Goal: Answer question/provide support: Share knowledge or assist other users

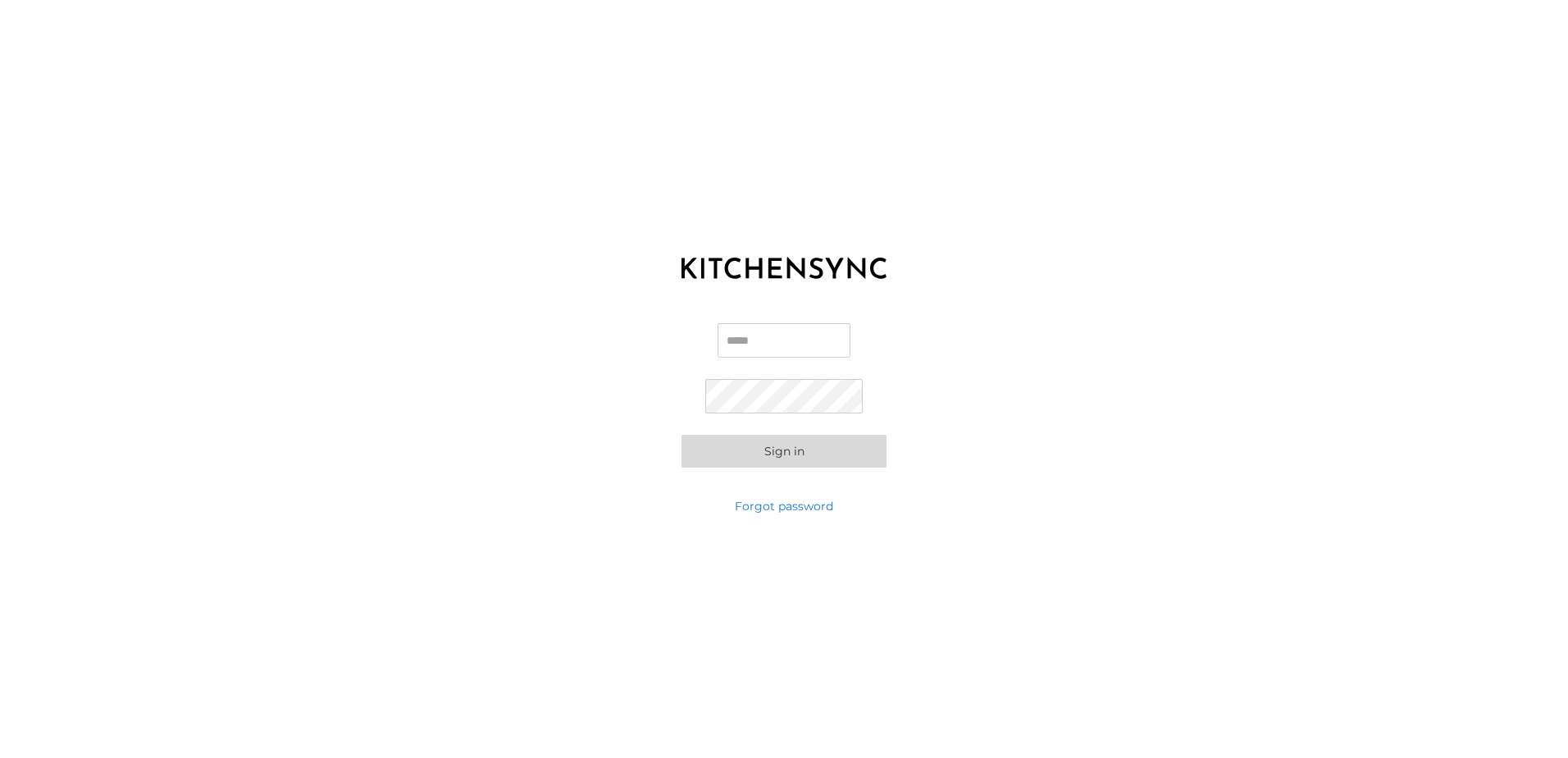
click at [748, 344] on input "Email" at bounding box center [784, 341] width 133 height 35
click at [731, 337] on input "Email" at bounding box center [784, 341] width 133 height 35
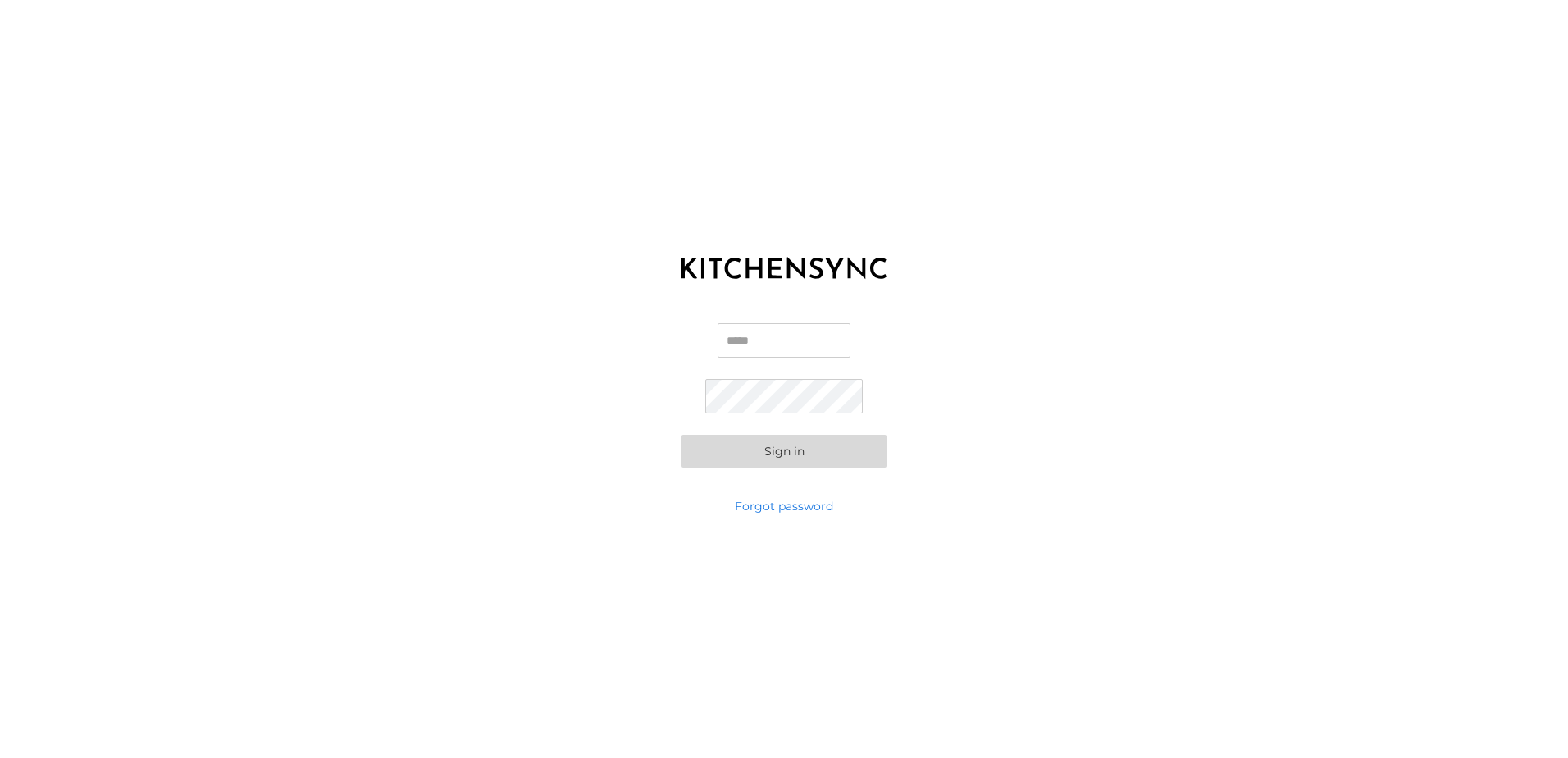
click at [737, 338] on input "Email" at bounding box center [784, 341] width 133 height 35
click at [781, 340] on input "Email" at bounding box center [784, 341] width 133 height 35
click at [760, 335] on input "Email" at bounding box center [784, 341] width 133 height 35
click at [851, 333] on input "Email" at bounding box center [784, 341] width 133 height 35
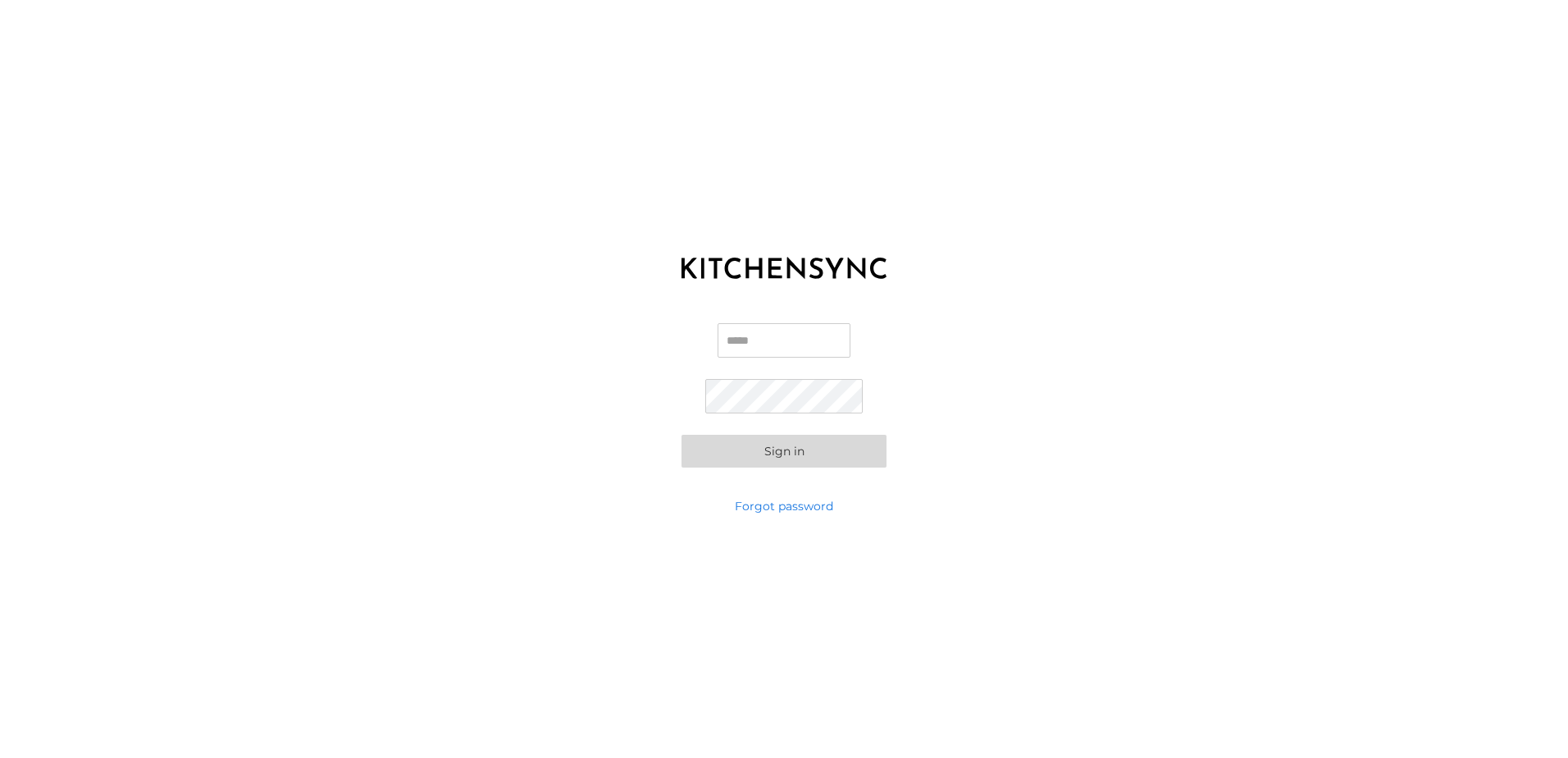
click at [851, 333] on input "Email" at bounding box center [784, 341] width 133 height 35
click at [741, 353] on input "Email" at bounding box center [784, 341] width 133 height 35
type input "**********"
click at [760, 460] on button "Sign in" at bounding box center [784, 451] width 205 height 33
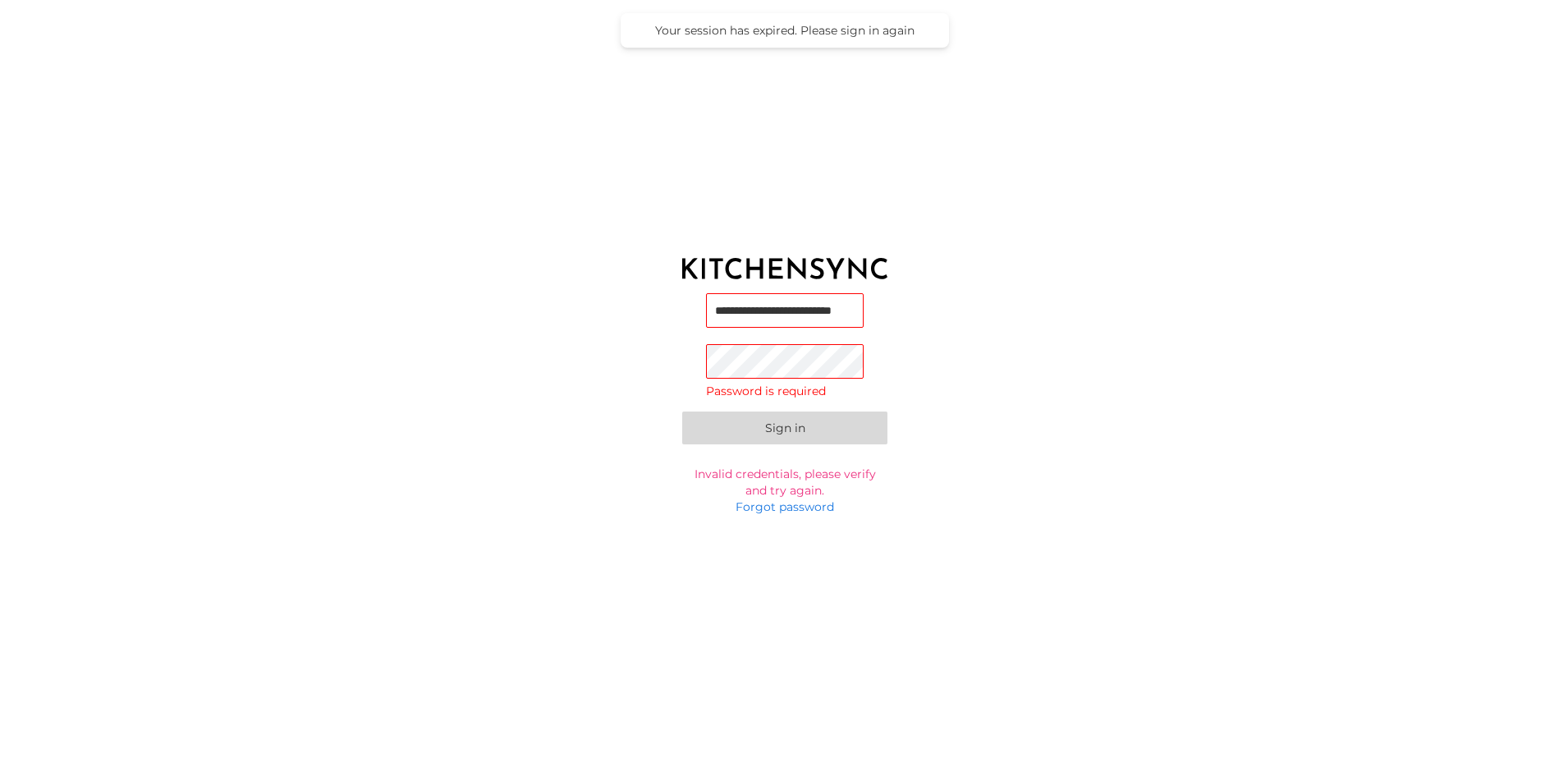
click at [962, 352] on div "**********" at bounding box center [784, 395] width 1570 height 205
click at [706, 293] on div at bounding box center [706, 293] width 0 height 0
click at [844, 312] on input "**********" at bounding box center [784, 311] width 158 height 35
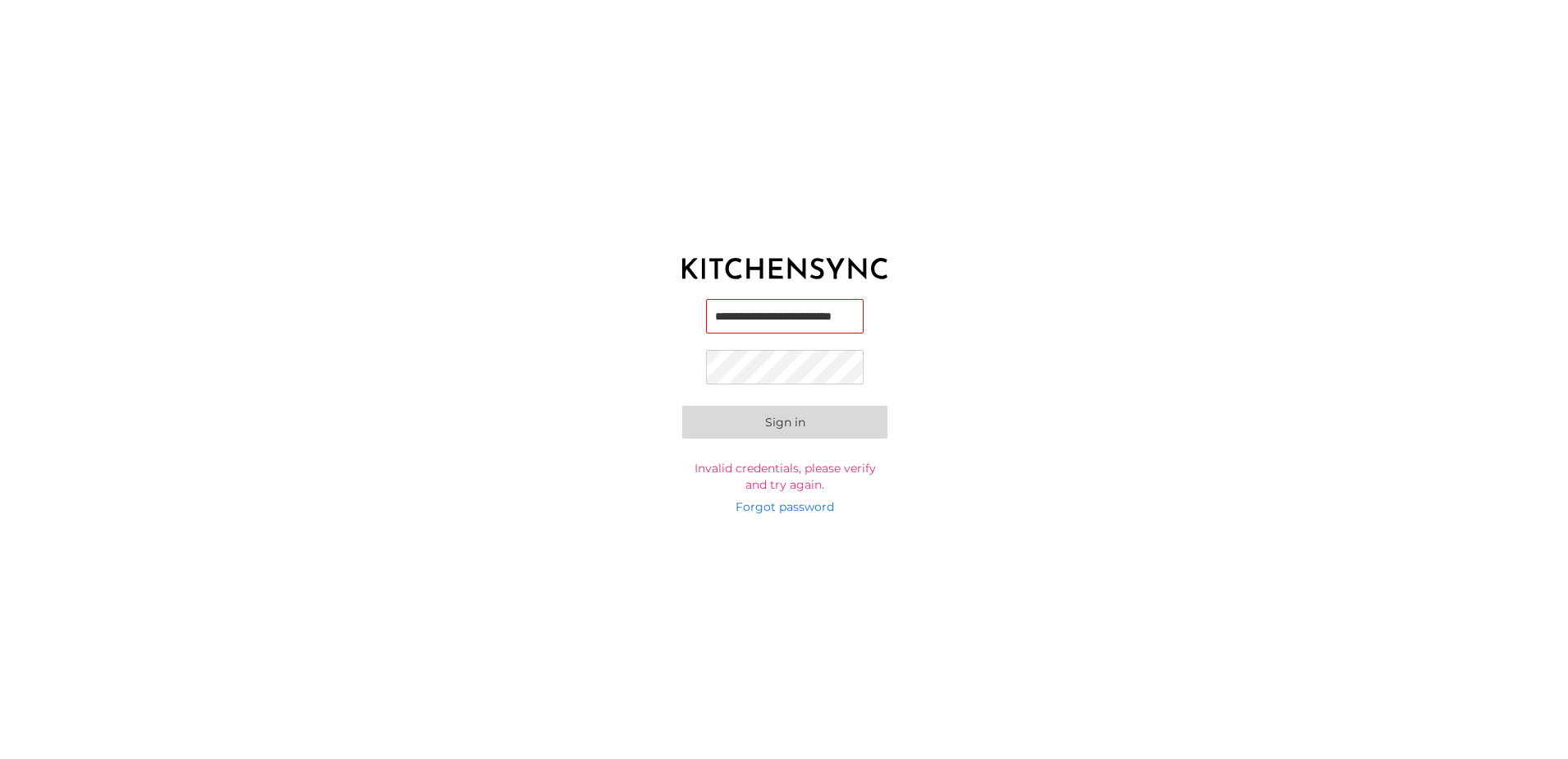
click at [779, 434] on button "Sign in" at bounding box center [784, 423] width 205 height 33
click at [1017, 375] on div "**********" at bounding box center [784, 395] width 1570 height 205
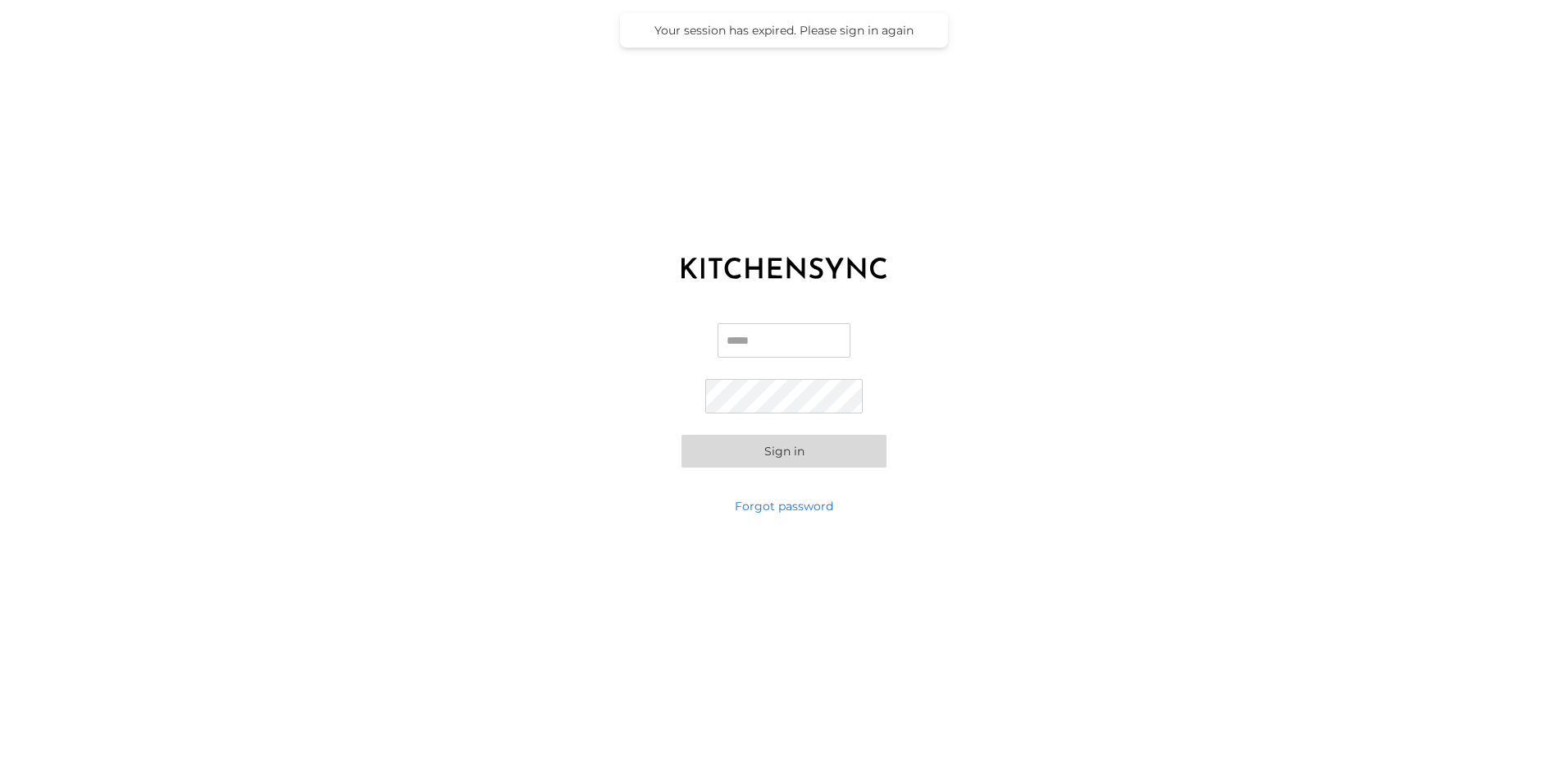
type input "**********"
click at [742, 459] on button "Sign in" at bounding box center [784, 451] width 205 height 33
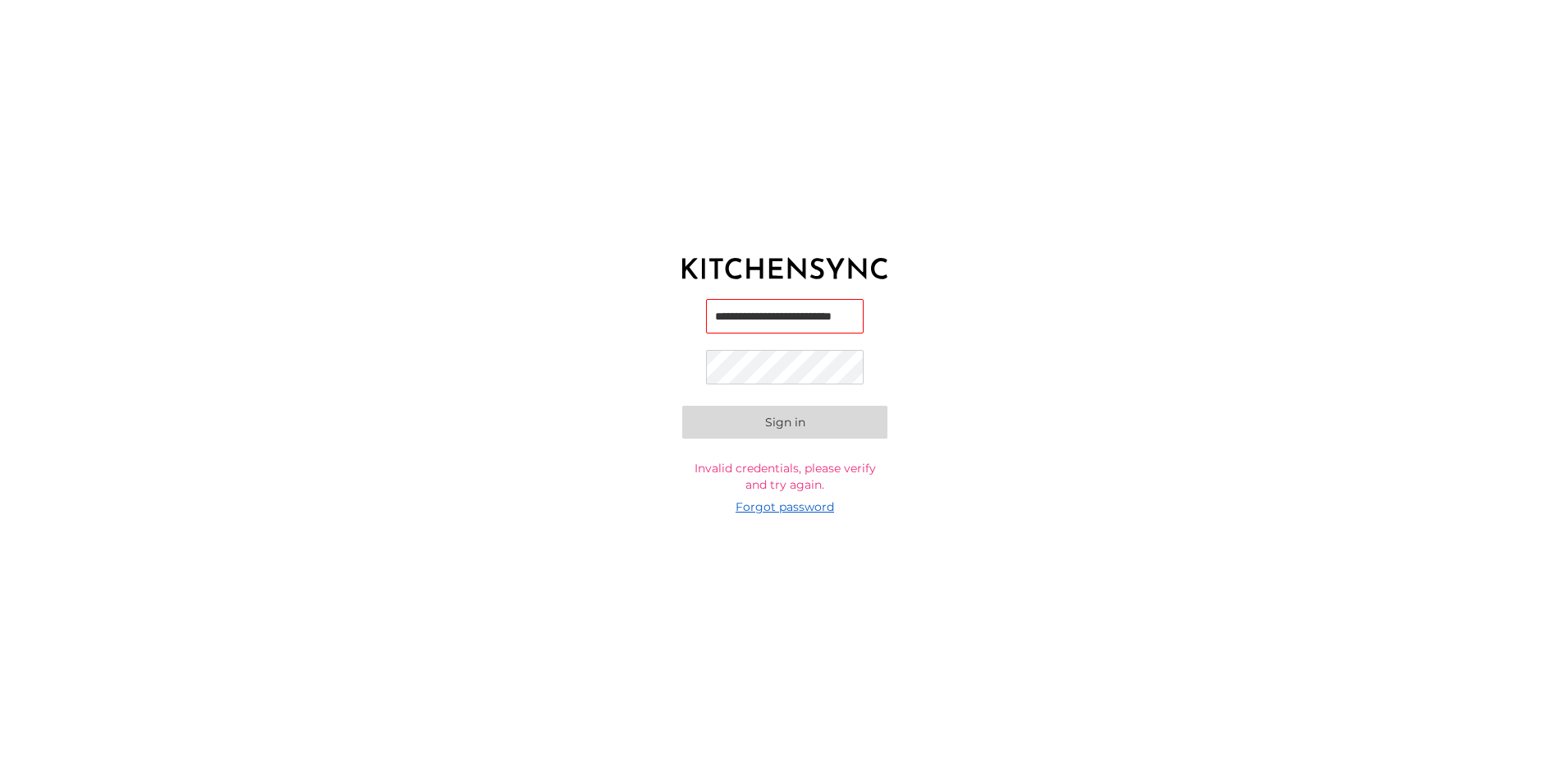
click at [789, 506] on link "Forgot password" at bounding box center [784, 507] width 99 height 17
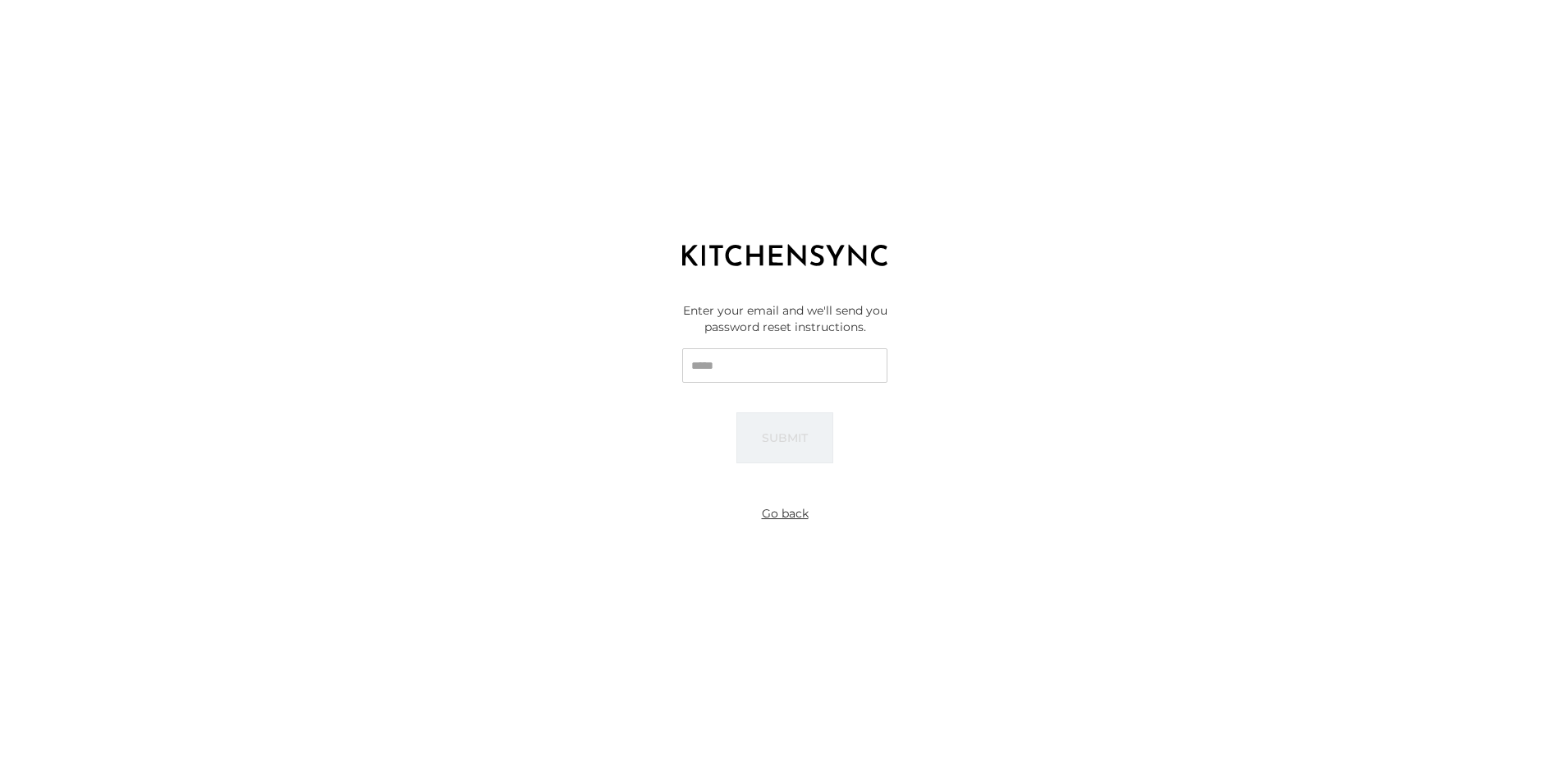
type input "**********"
click at [782, 445] on button "Submit" at bounding box center [784, 437] width 97 height 51
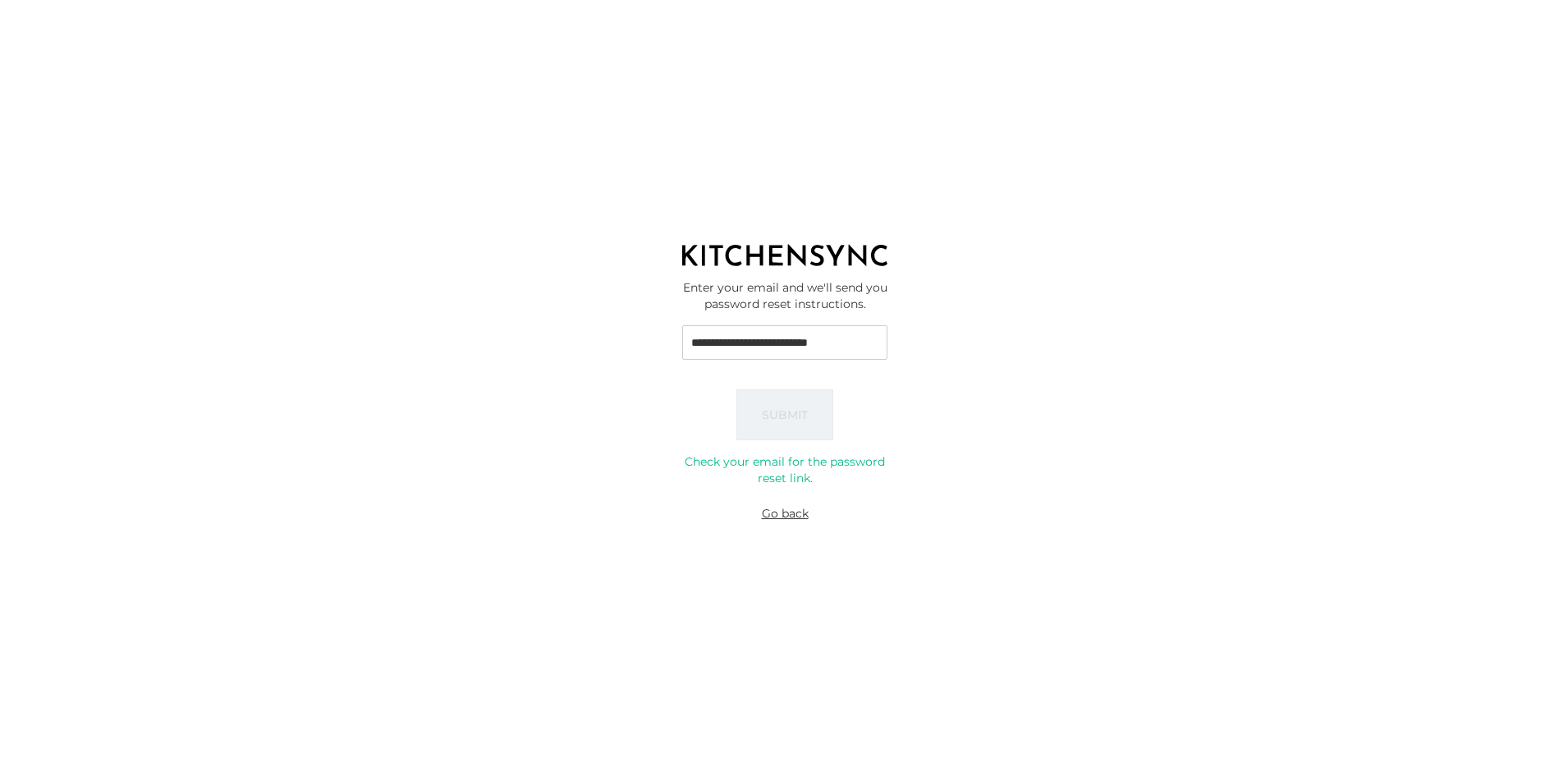
click at [781, 513] on button "Go back" at bounding box center [785, 513] width 60 height 30
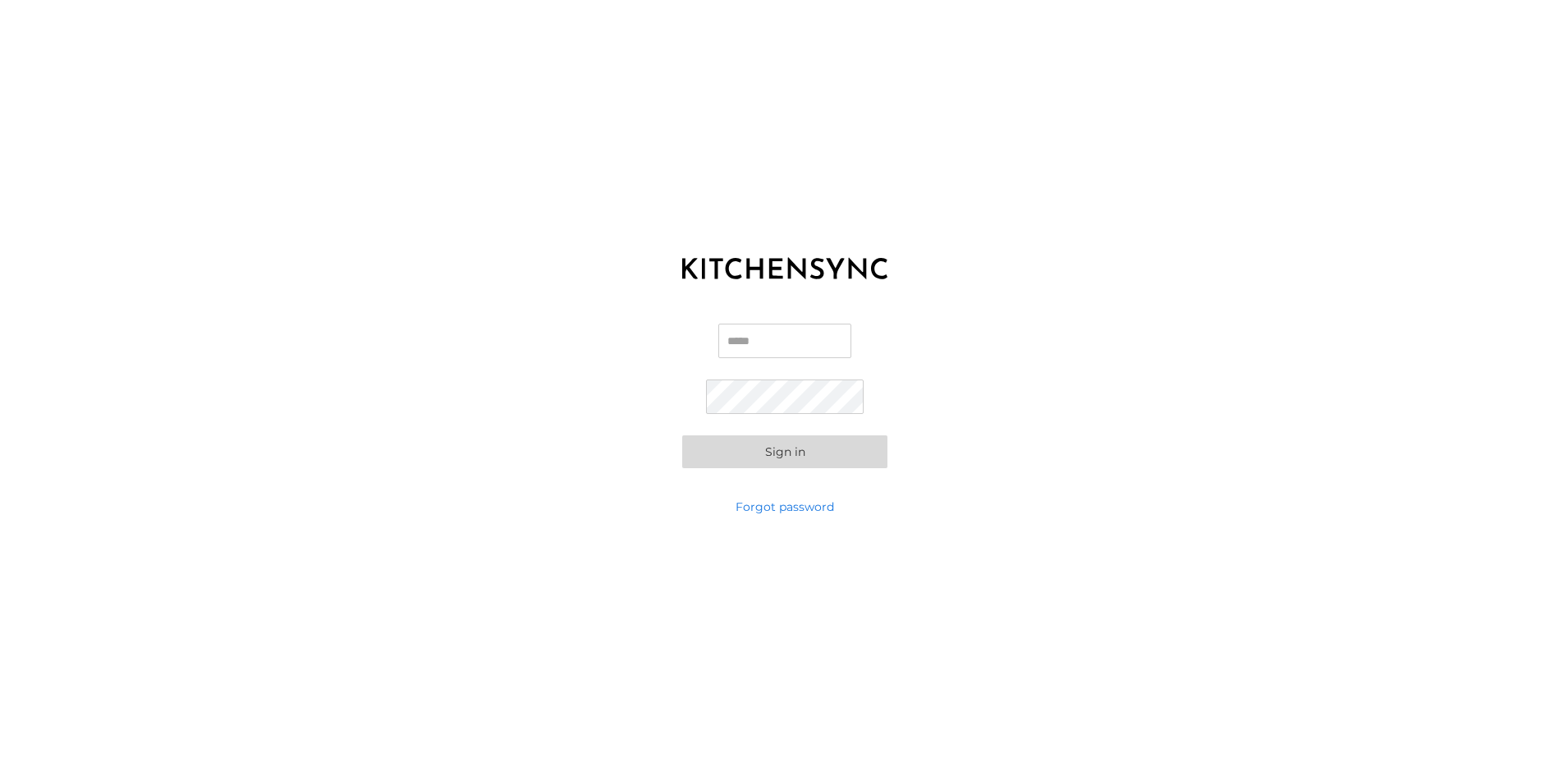
type input "**********"
click at [1060, 381] on div "**********" at bounding box center [784, 395] width 1570 height 205
click at [779, 458] on button "Sign in" at bounding box center [784, 452] width 205 height 33
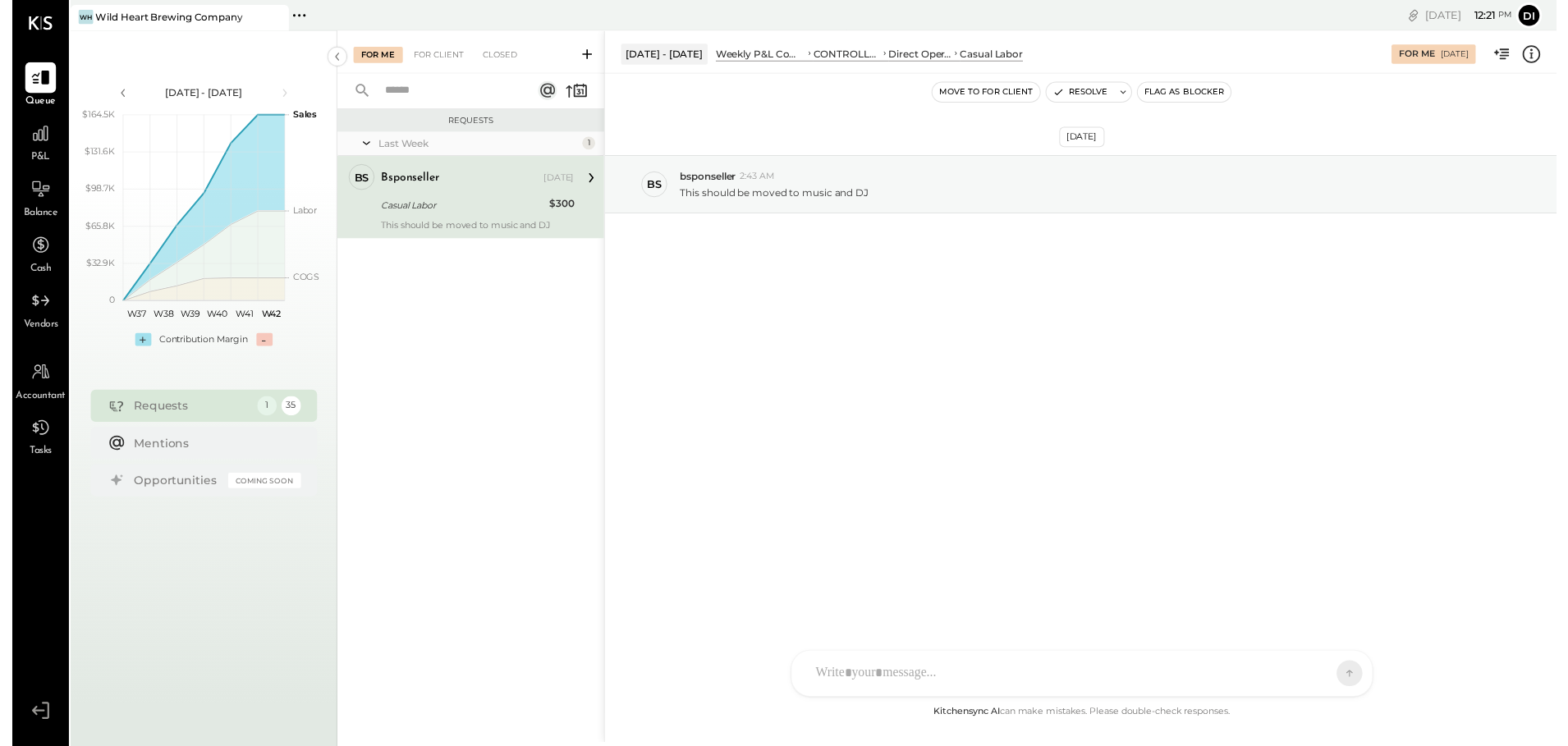
click at [203, 407] on div "Requests" at bounding box center [182, 412] width 116 height 17
click at [490, 198] on div "Casual Labor" at bounding box center [457, 208] width 166 height 20
click at [775, 197] on p "This should be moved to music and DJ" at bounding box center [774, 195] width 191 height 14
click at [592, 182] on icon at bounding box center [588, 181] width 22 height 22
click at [584, 223] on div "bs bsponseller Owner bsponseller [DATE] Casual Labor $300 This should be moved …" at bounding box center [466, 200] width 271 height 84
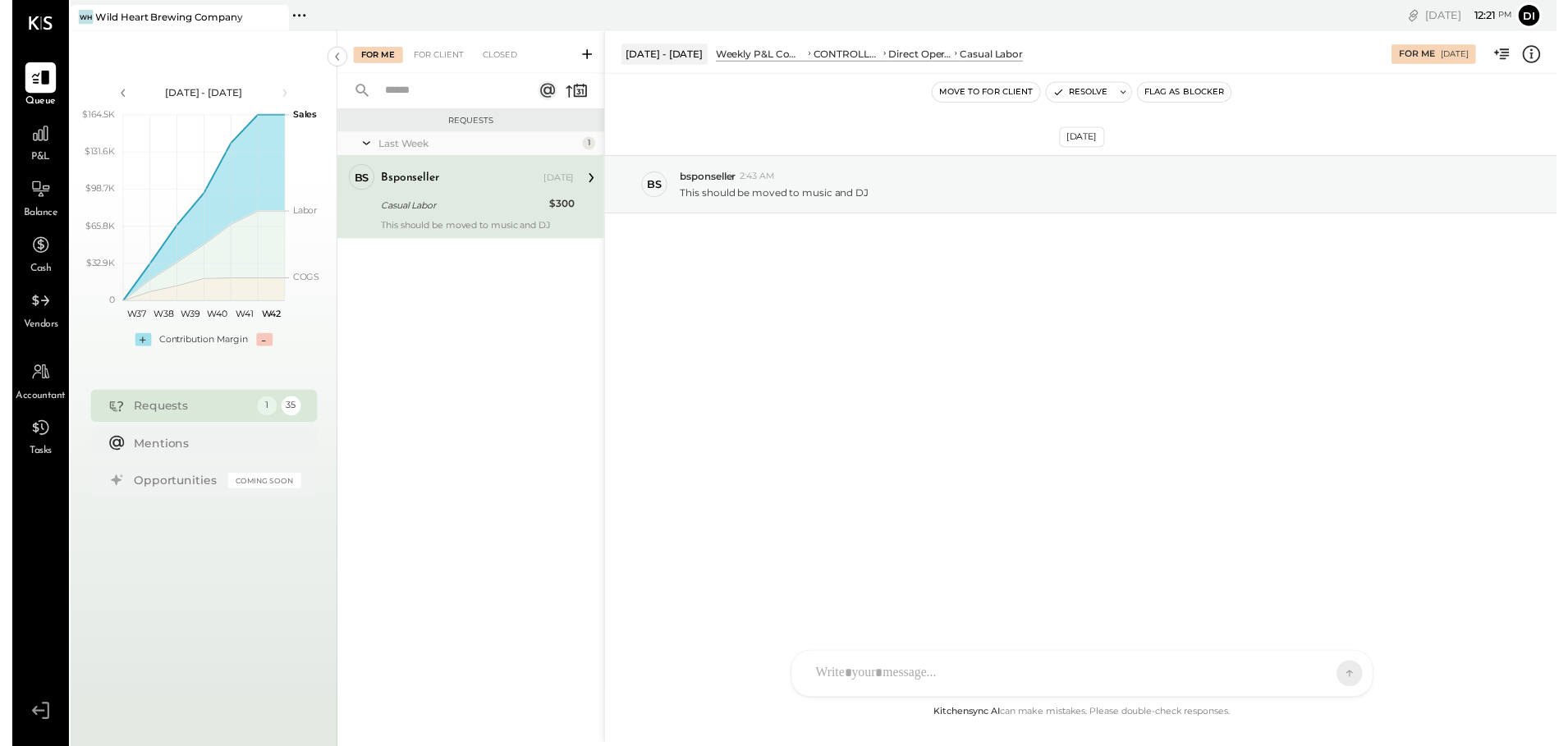
click at [559, 184] on div "[DATE]" at bounding box center [555, 181] width 32 height 13
click at [584, 179] on icon at bounding box center [588, 181] width 22 height 22
click at [186, 411] on div "Requests" at bounding box center [182, 412] width 116 height 17
click at [426, 197] on div "bsponseller [DATE] Casual Labor $300 This should be moved to music and DJ" at bounding box center [472, 200] width 196 height 67
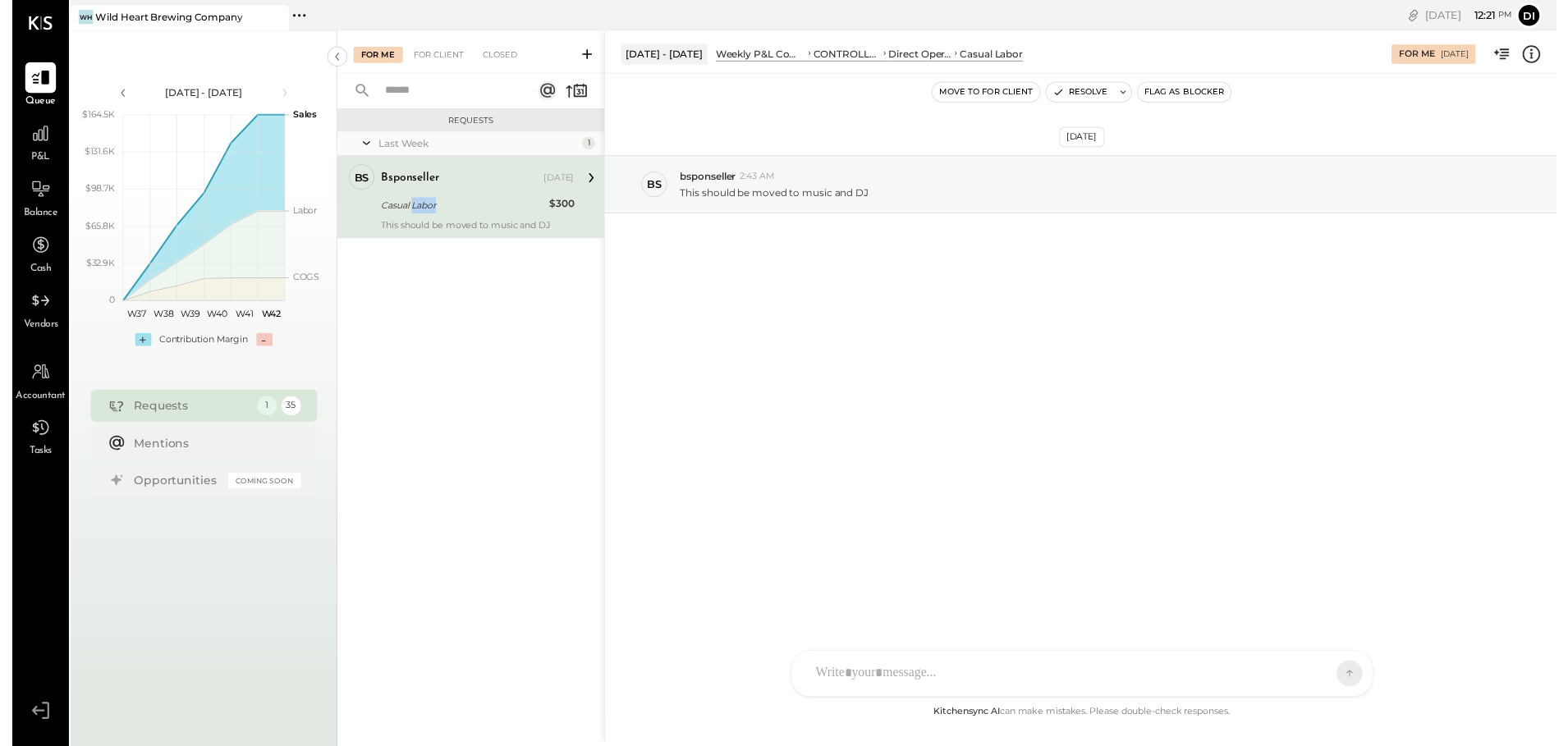
click at [413, 204] on div "Casual Labor" at bounding box center [457, 208] width 166 height 17
click at [383, 210] on div "Casual Labor" at bounding box center [457, 208] width 166 height 17
click at [1180, 193] on div "This should be moved to music and DJ" at bounding box center [1117, 194] width 878 height 17
click at [751, 179] on span "2:43 AM" at bounding box center [756, 179] width 36 height 13
click at [583, 147] on div "1" at bounding box center [585, 145] width 13 height 13
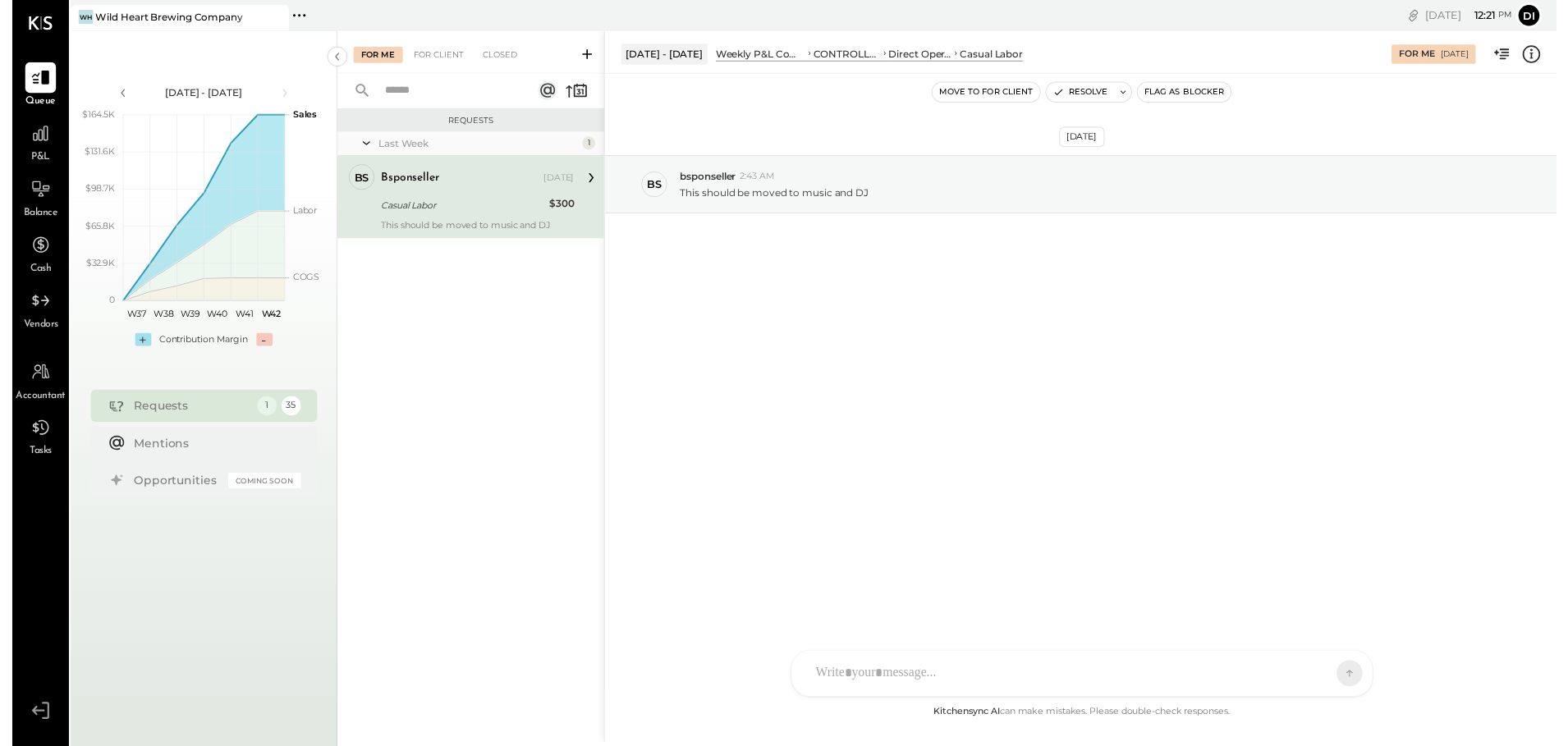
click at [584, 183] on icon at bounding box center [588, 181] width 22 height 22
click at [412, 226] on div "This should be moved to music and DJ" at bounding box center [472, 228] width 196 height 12
click at [586, 178] on icon at bounding box center [588, 181] width 22 height 22
click at [879, 191] on div "This should be moved to music and DJ" at bounding box center [1117, 194] width 878 height 17
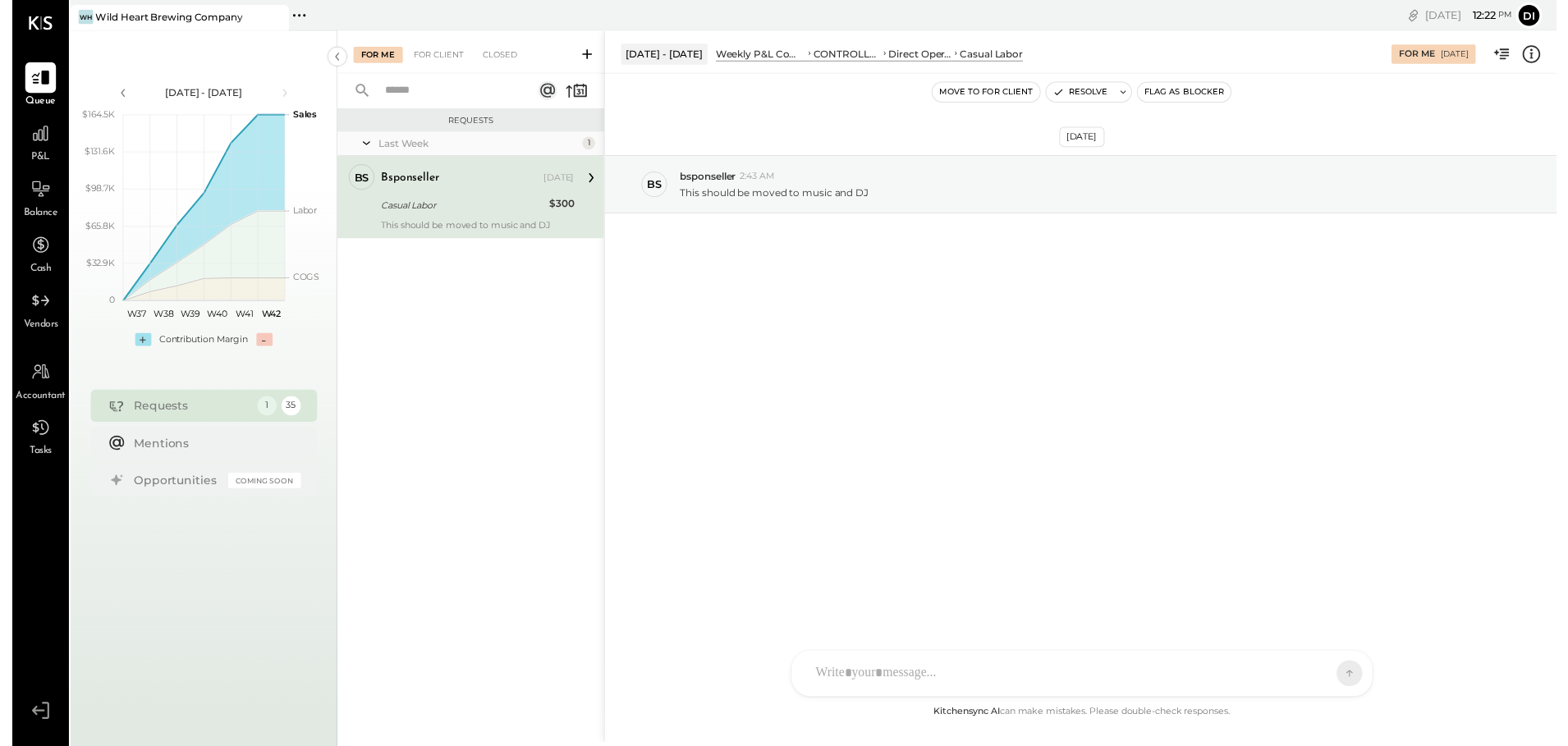
click at [422, 200] on div "Casual Labor" at bounding box center [457, 208] width 166 height 17
click at [471, 327] on div "Requests Last Week 1 bs bsponseller Owner bsponseller [DATE] Casual Labor $300 …" at bounding box center [466, 412] width 271 height 602
click at [453, 206] on div "Casual Labor" at bounding box center [457, 208] width 166 height 17
click at [33, 141] on icon at bounding box center [29, 135] width 17 height 17
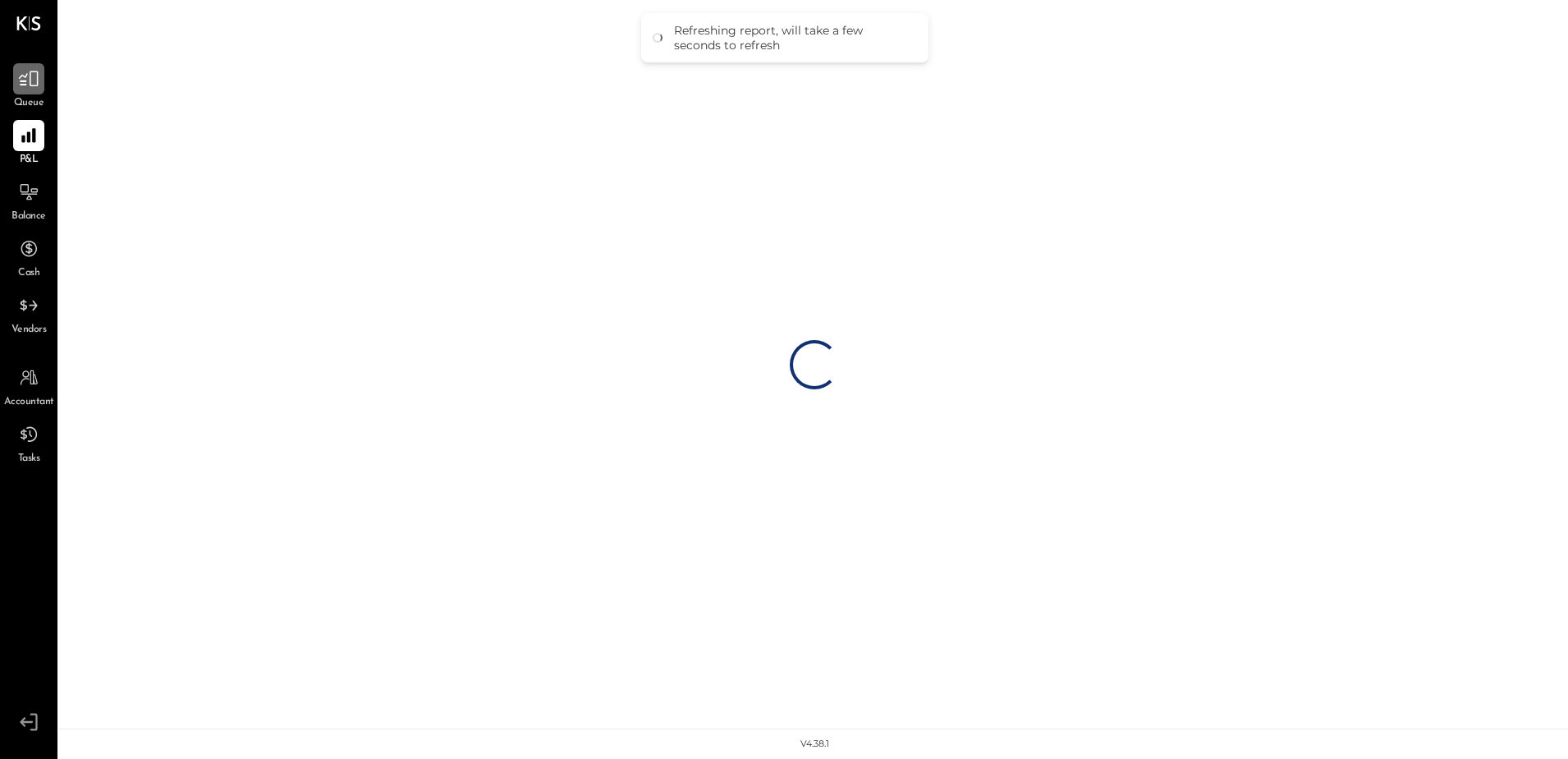
click at [37, 84] on icon at bounding box center [29, 79] width 20 height 16
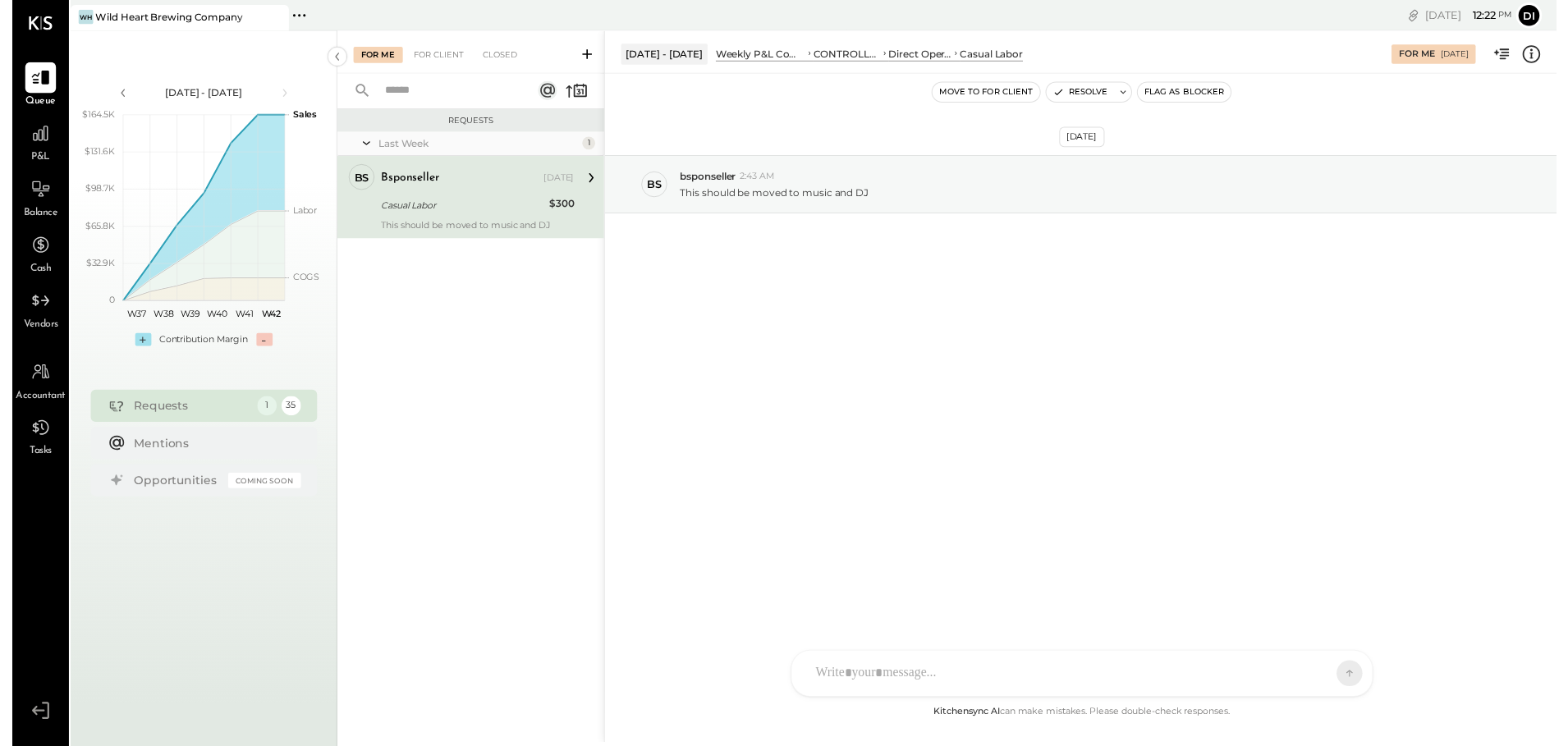
click at [492, 209] on div "Casual Labor" at bounding box center [457, 208] width 166 height 17
click at [459, 223] on div "This should be moved to music and DJ" at bounding box center [472, 228] width 196 height 12
drag, startPoint x: 459, startPoint y: 223, endPoint x: 417, endPoint y: 187, distance: 55.3
click at [432, 191] on div "bsponseller [DATE]" at bounding box center [472, 181] width 196 height 23
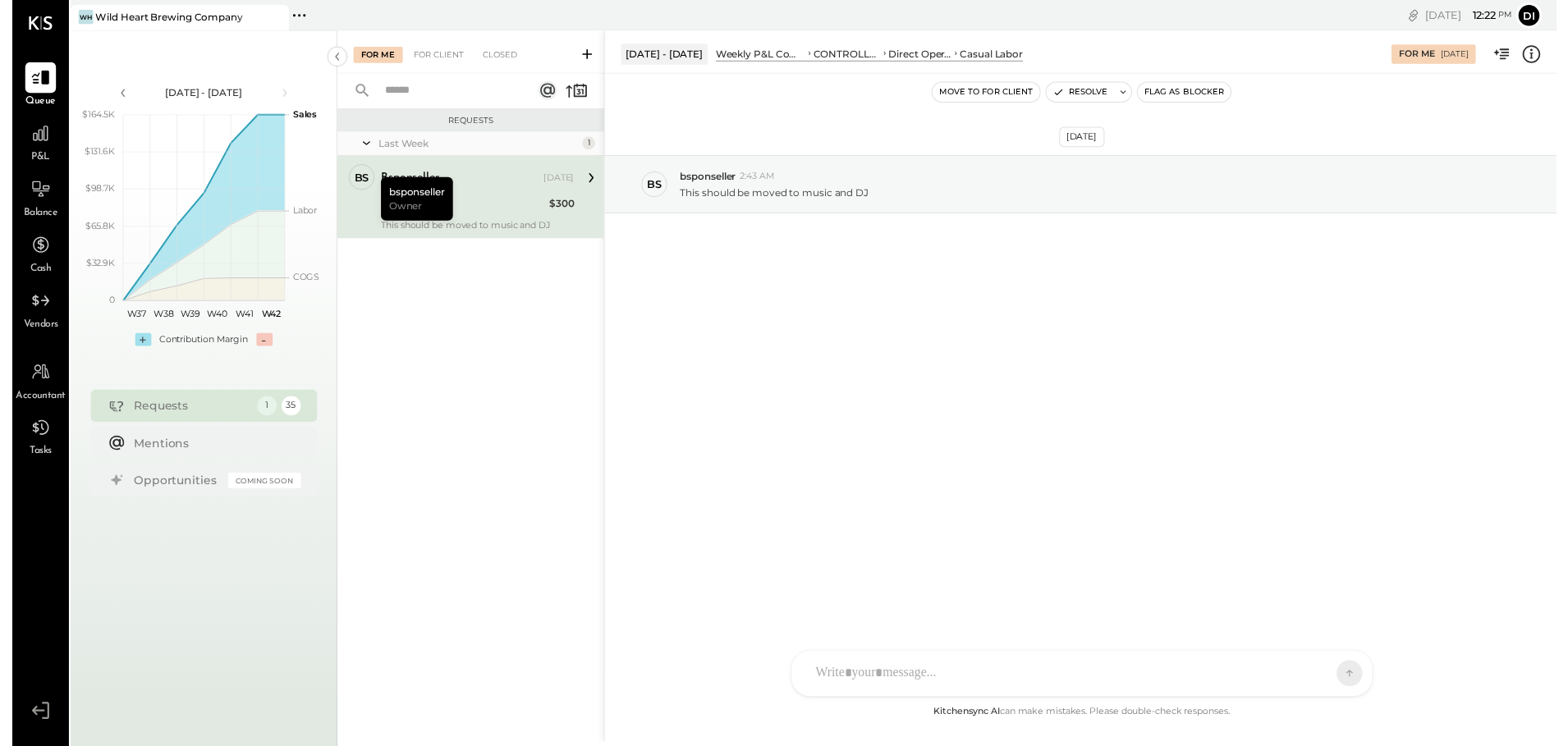
click at [349, 184] on div "bs" at bounding box center [354, 180] width 15 height 16
click at [422, 257] on div "Last Week 1 bs bsponseller Owner bsponseller [DATE] Casual Labor $300 This shou…" at bounding box center [466, 212] width 271 height 158
click at [29, 149] on div at bounding box center [29, 135] width 32 height 32
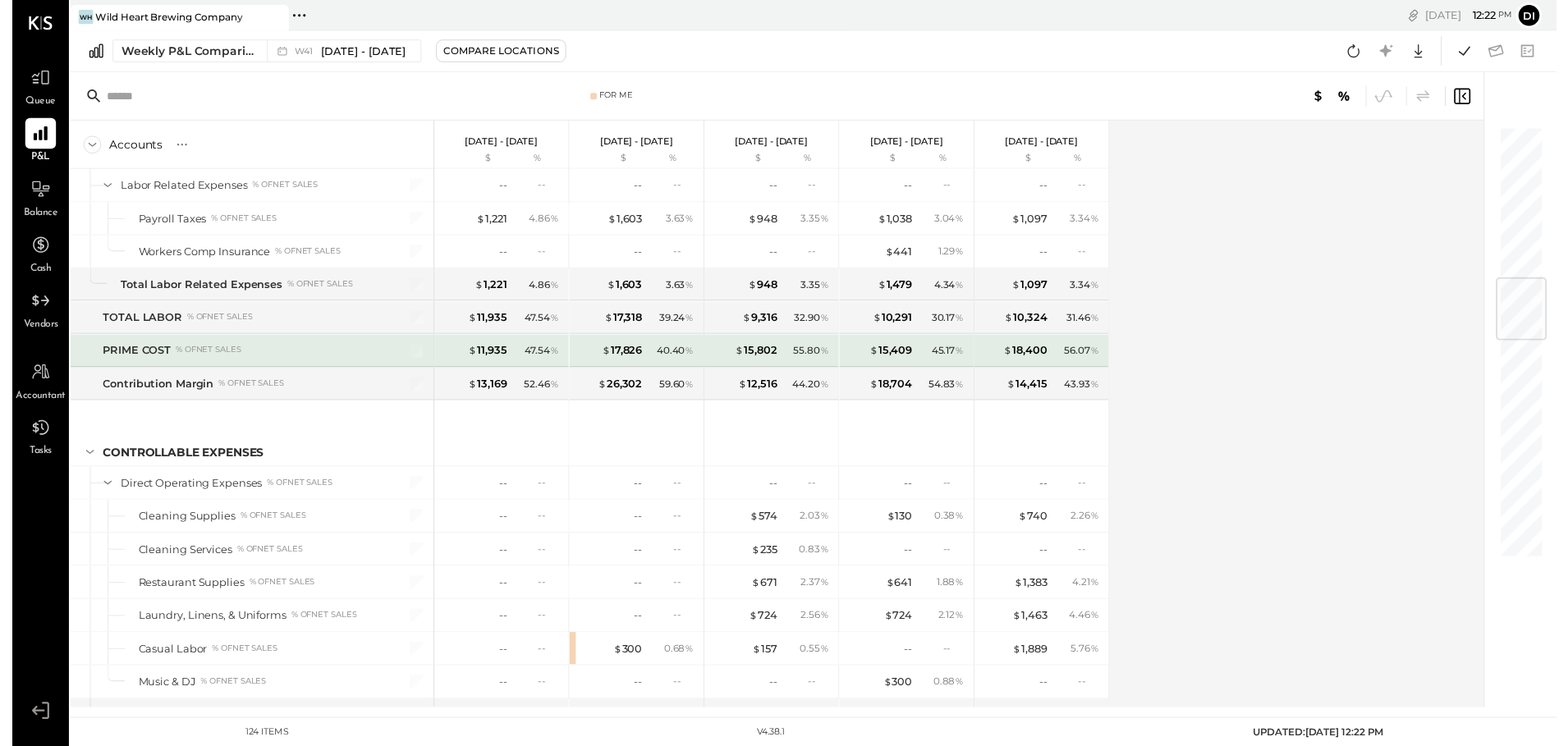
scroll to position [1313, 0]
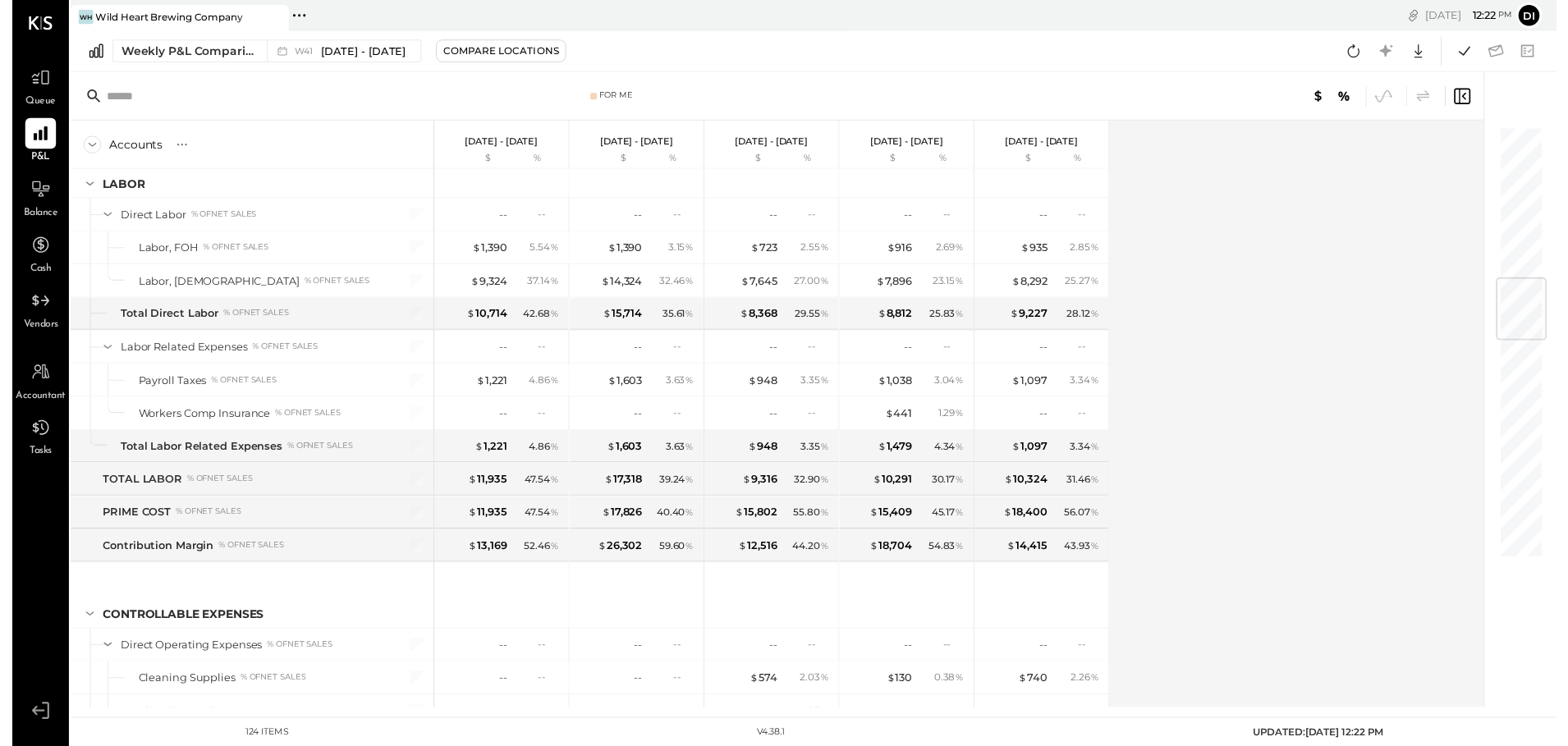
click at [1270, 336] on div "Accounts S % GL [DATE] - [DATE] $ % [DATE] - [DATE] $ % [DATE] - [DATE] $ % [DA…" at bounding box center [778, 420] width 1438 height 596
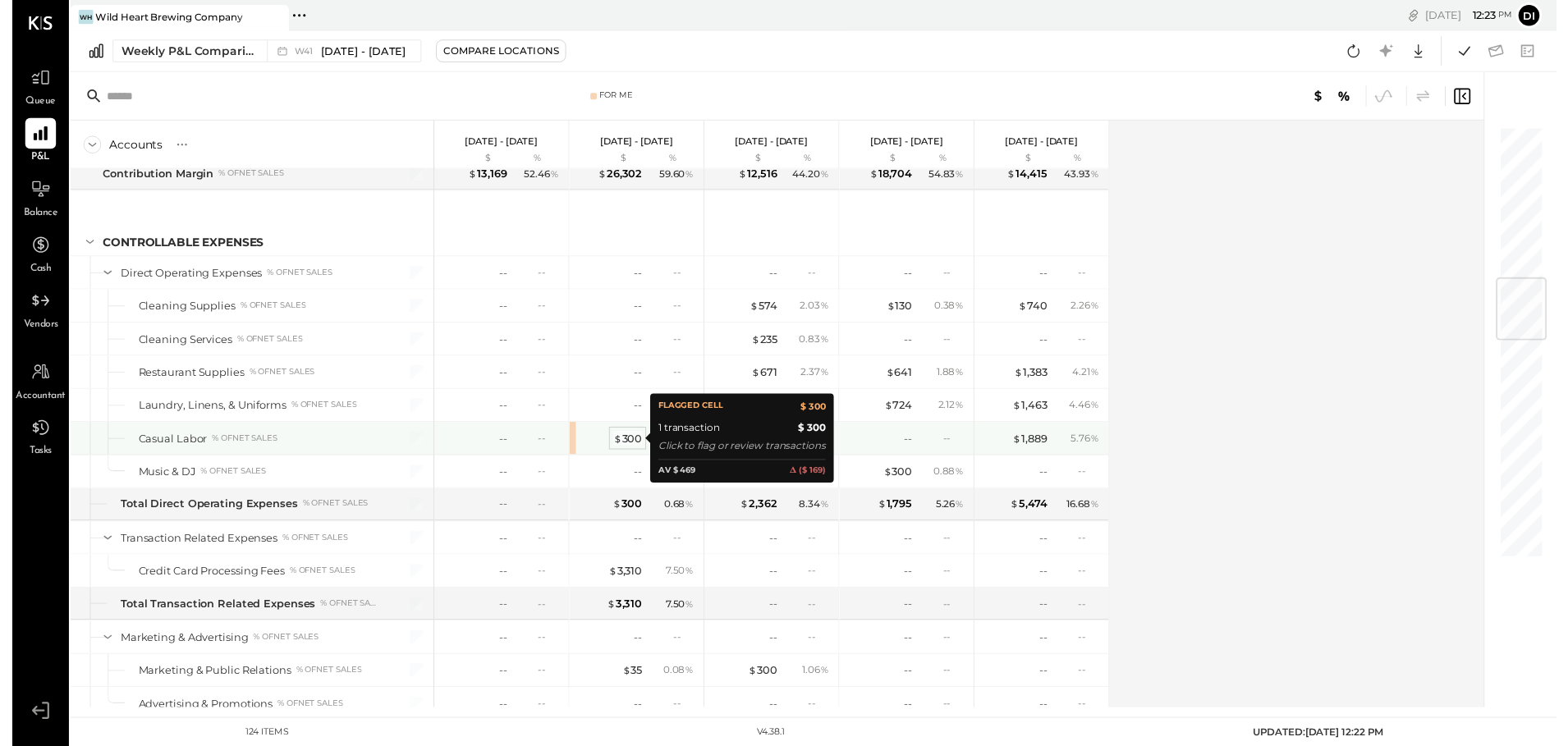
click at [629, 444] on div "$ 300" at bounding box center [625, 445] width 30 height 16
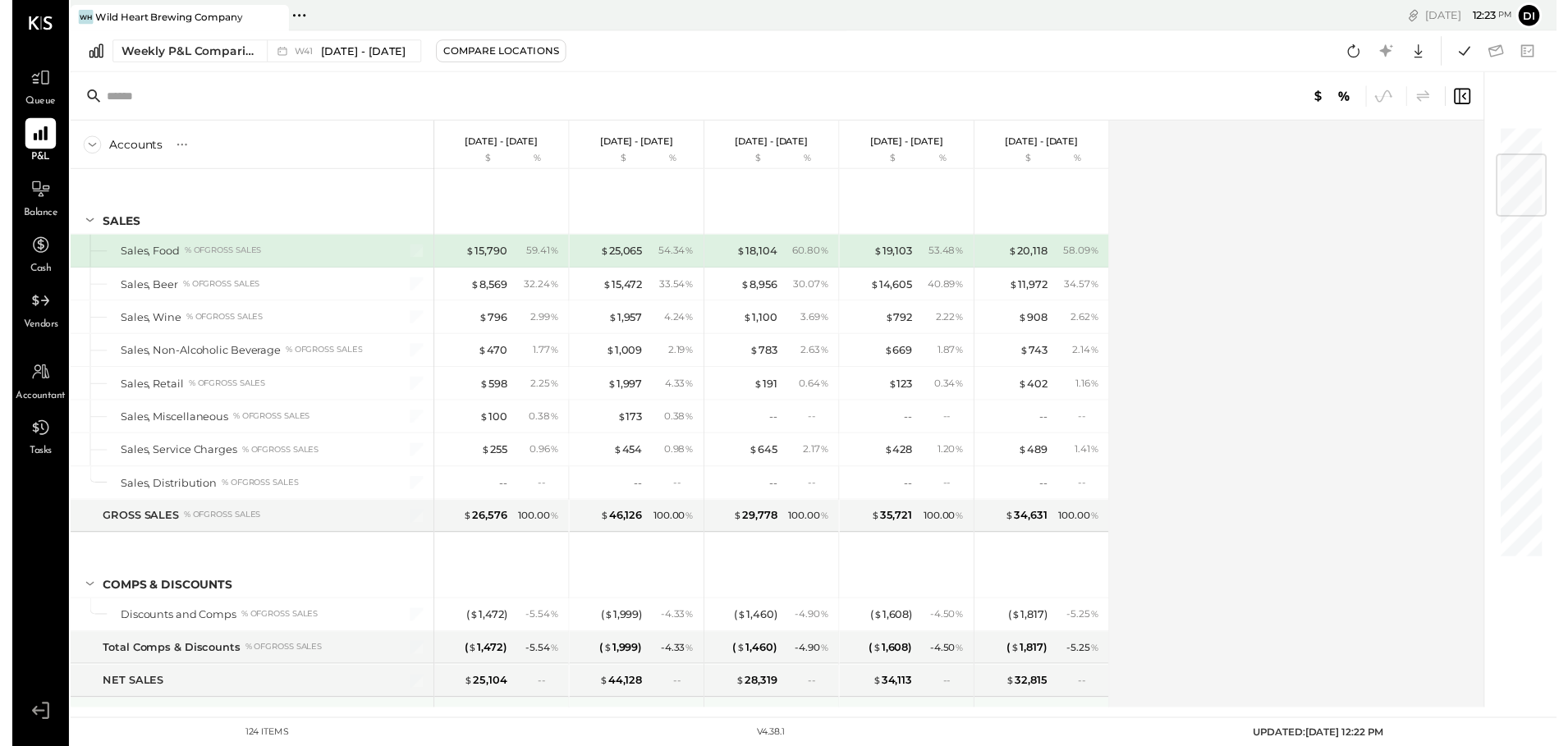
scroll to position [246, 0]
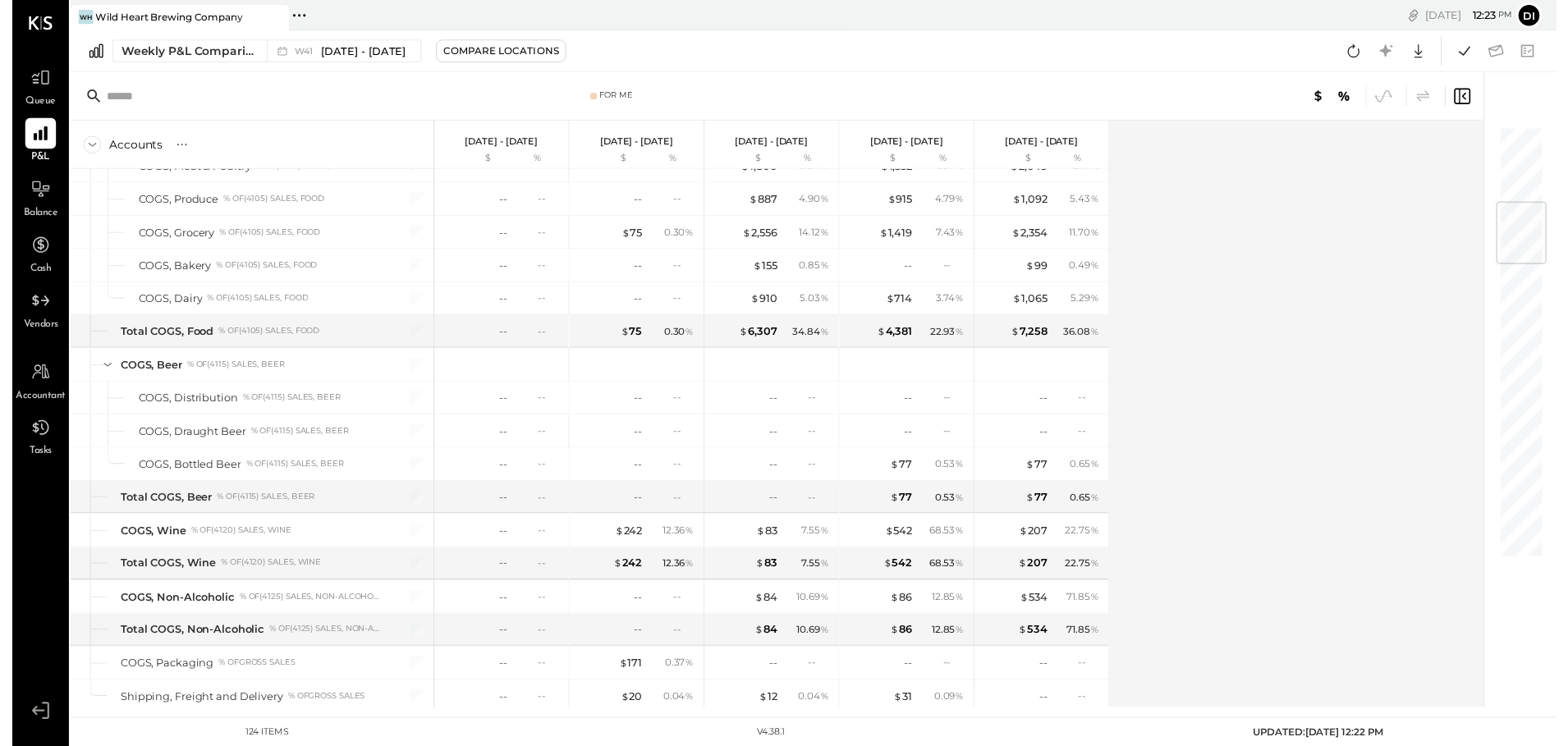
scroll to position [1690, 0]
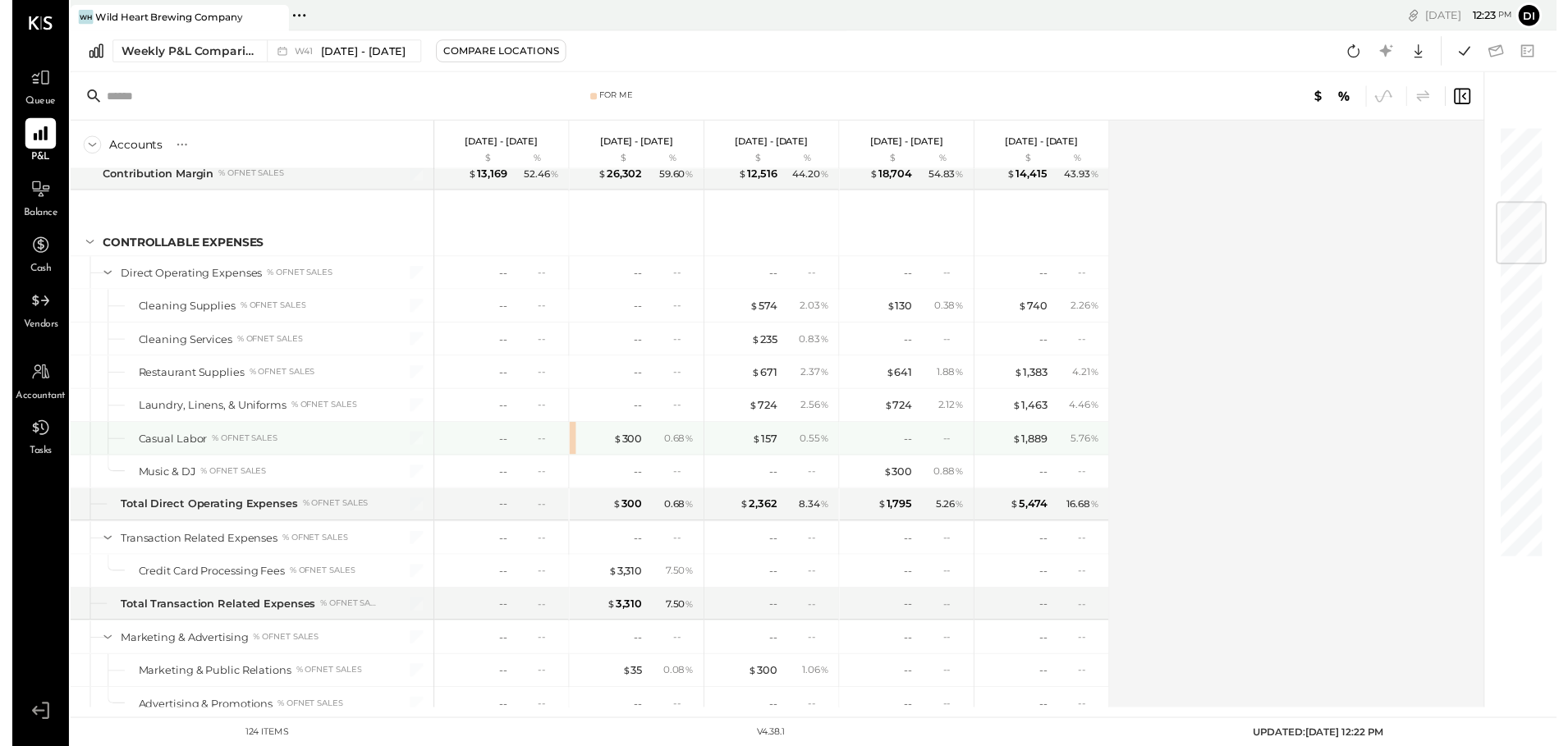
click at [621, 454] on div "$ 300 0.68 %" at bounding box center [635, 445] width 123 height 33
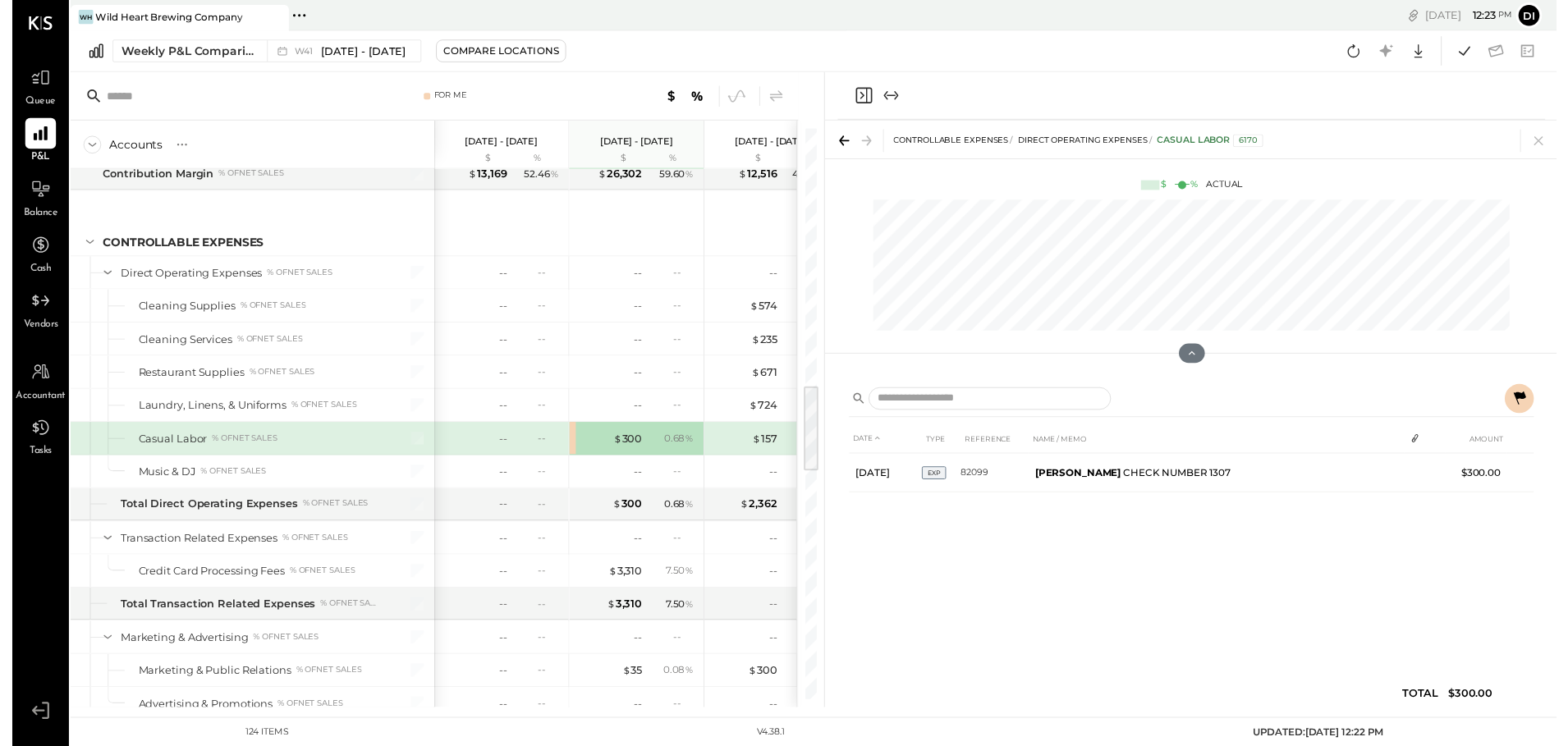
click at [1531, 408] on icon at bounding box center [1531, 405] width 20 height 20
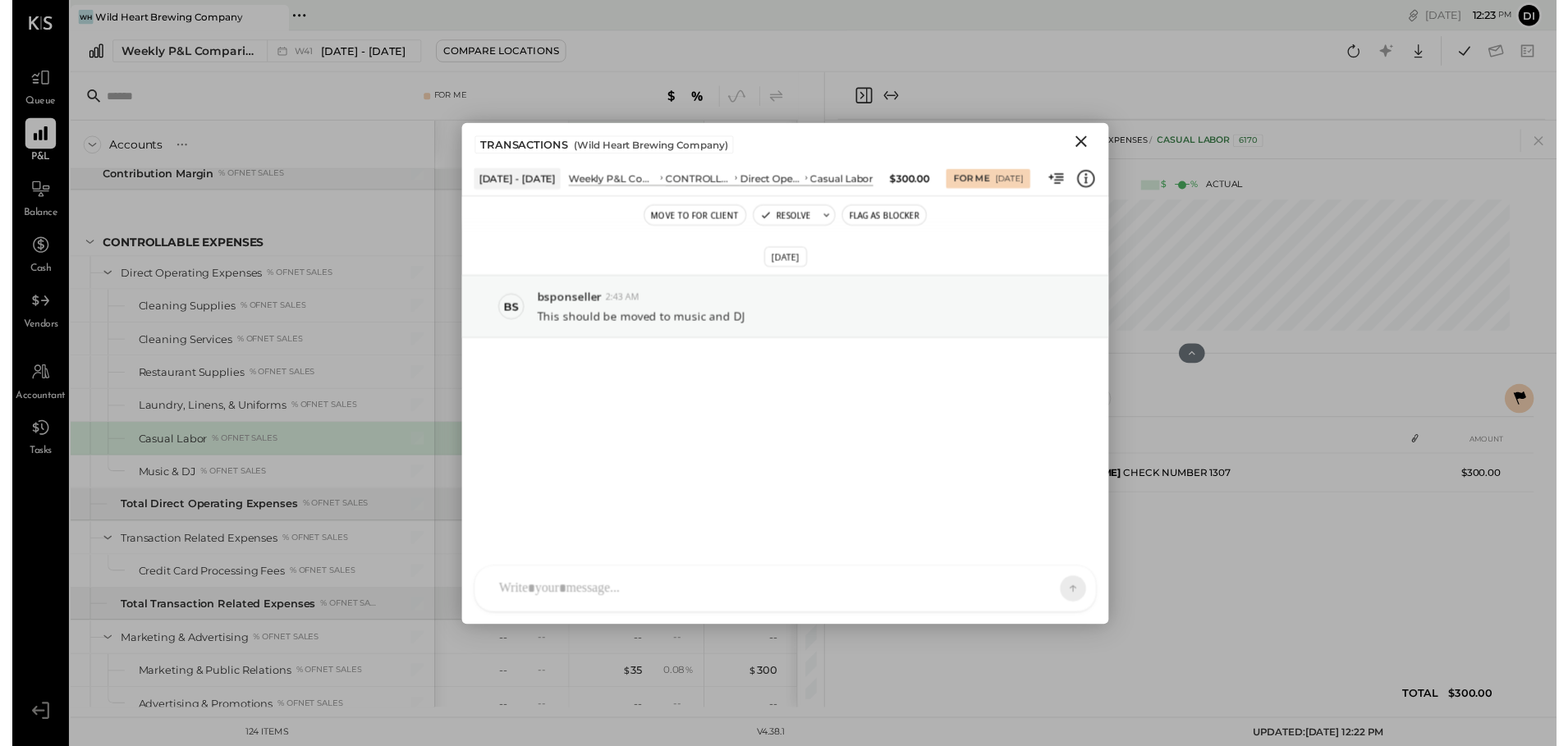
click at [1084, 144] on icon "Close" at bounding box center [1086, 144] width 20 height 20
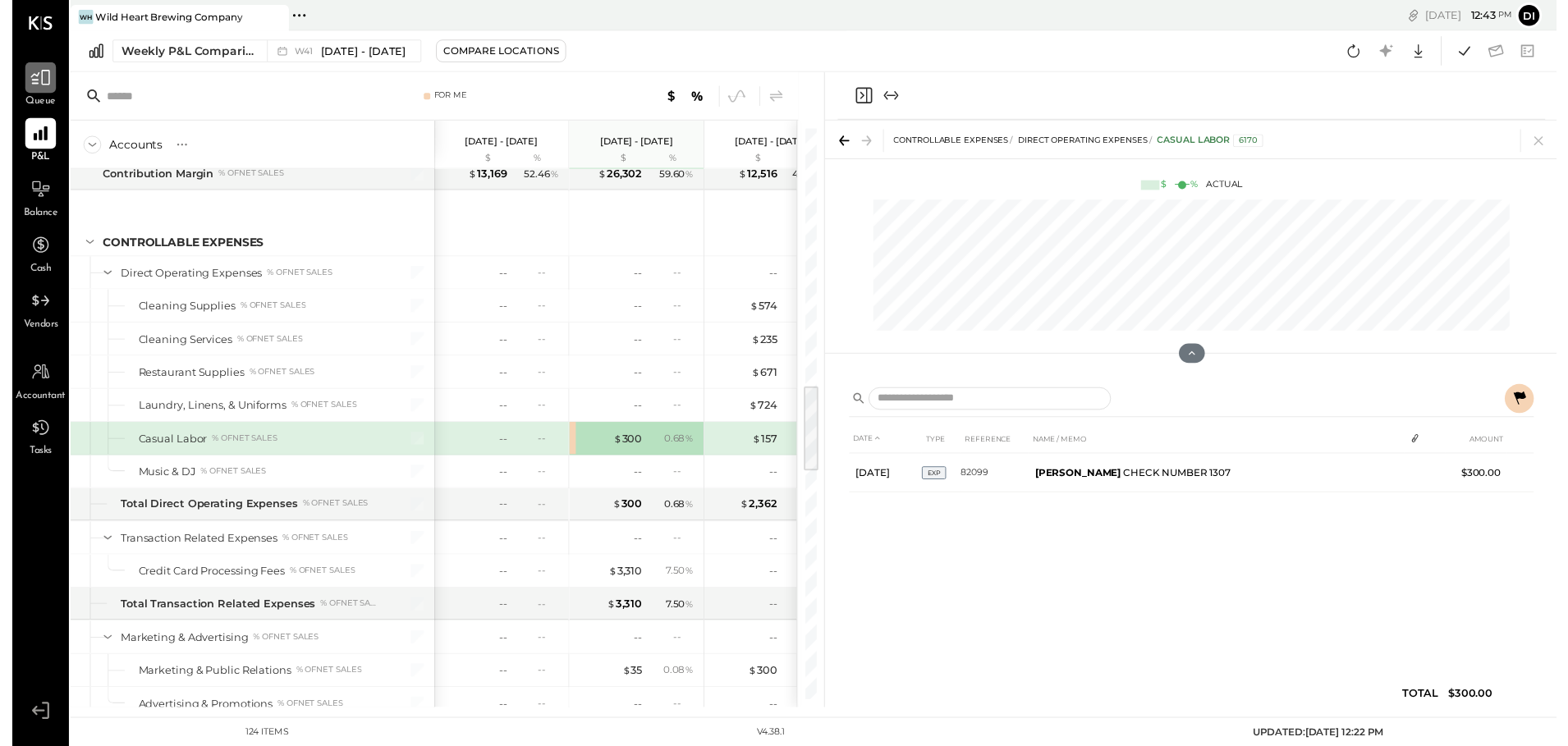
click at [37, 79] on icon at bounding box center [29, 79] width 20 height 16
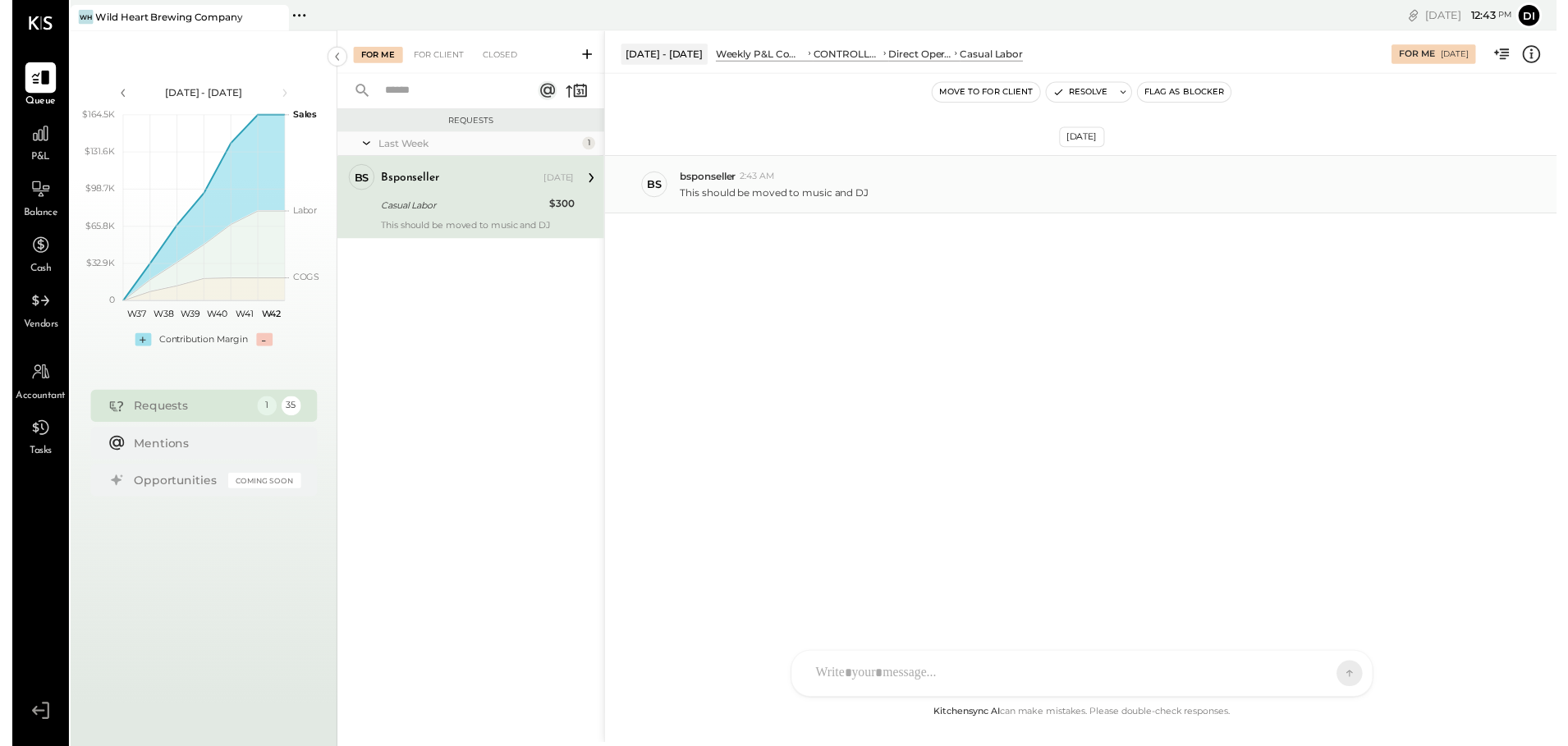
click at [767, 192] on p "This should be moved to music and DJ" at bounding box center [774, 195] width 191 height 14
click at [878, 683] on div "AM [PERSON_NAME] [PERSON_NAME] [PERSON_NAME] B bsponseller AR [PERSON_NAME] AP …" at bounding box center [1086, 683] width 591 height 47
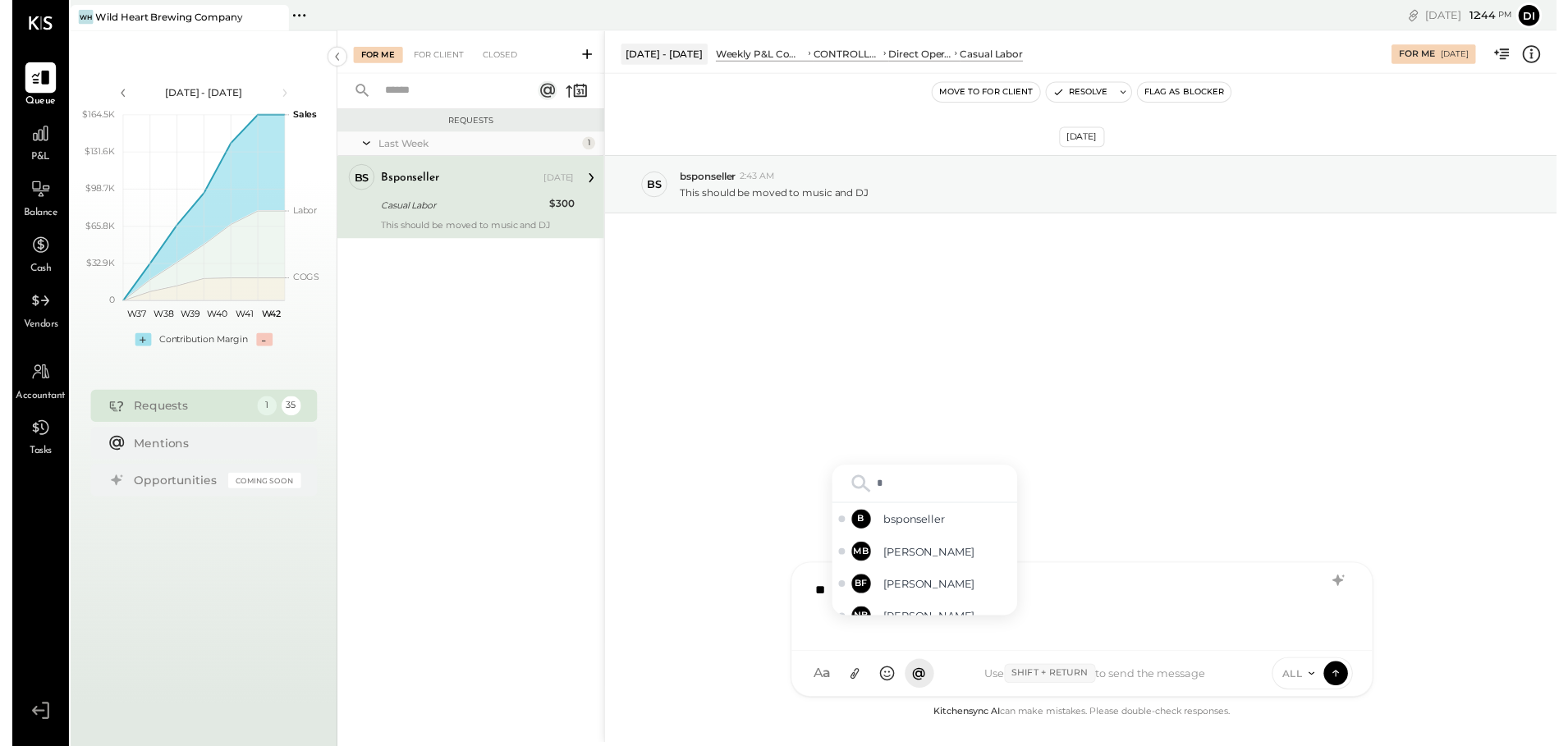
type input "**"
click at [881, 615] on div "B bsponseller" at bounding box center [926, 608] width 188 height 33
drag, startPoint x: 1126, startPoint y: 607, endPoint x: 921, endPoint y: 612, distance: 205.1
click at [921, 612] on div "**********" at bounding box center [1086, 613] width 557 height 66
click at [1351, 587] on icon at bounding box center [1346, 589] width 20 height 20
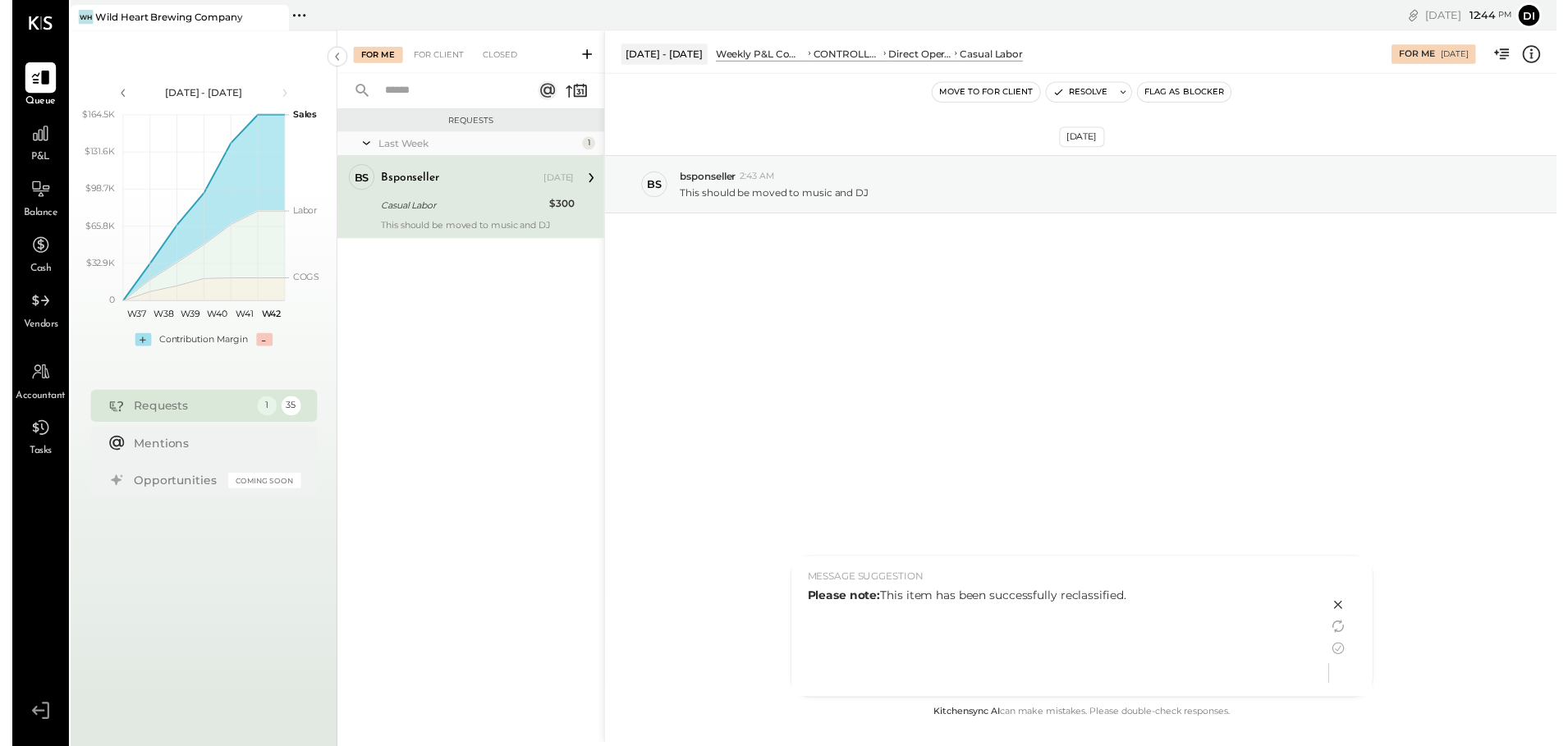
drag, startPoint x: 1167, startPoint y: 606, endPoint x: 882, endPoint y: 619, distance: 285.3
click at [882, 619] on div "Please note: This item has been successfully reclassified." at bounding box center [1063, 647] width 512 height 103
copy div "This item has been successfully reclassified."
click at [1344, 612] on icon at bounding box center [1346, 614] width 8 height 8
drag, startPoint x: 1113, startPoint y: 602, endPoint x: 923, endPoint y: 625, distance: 191.4
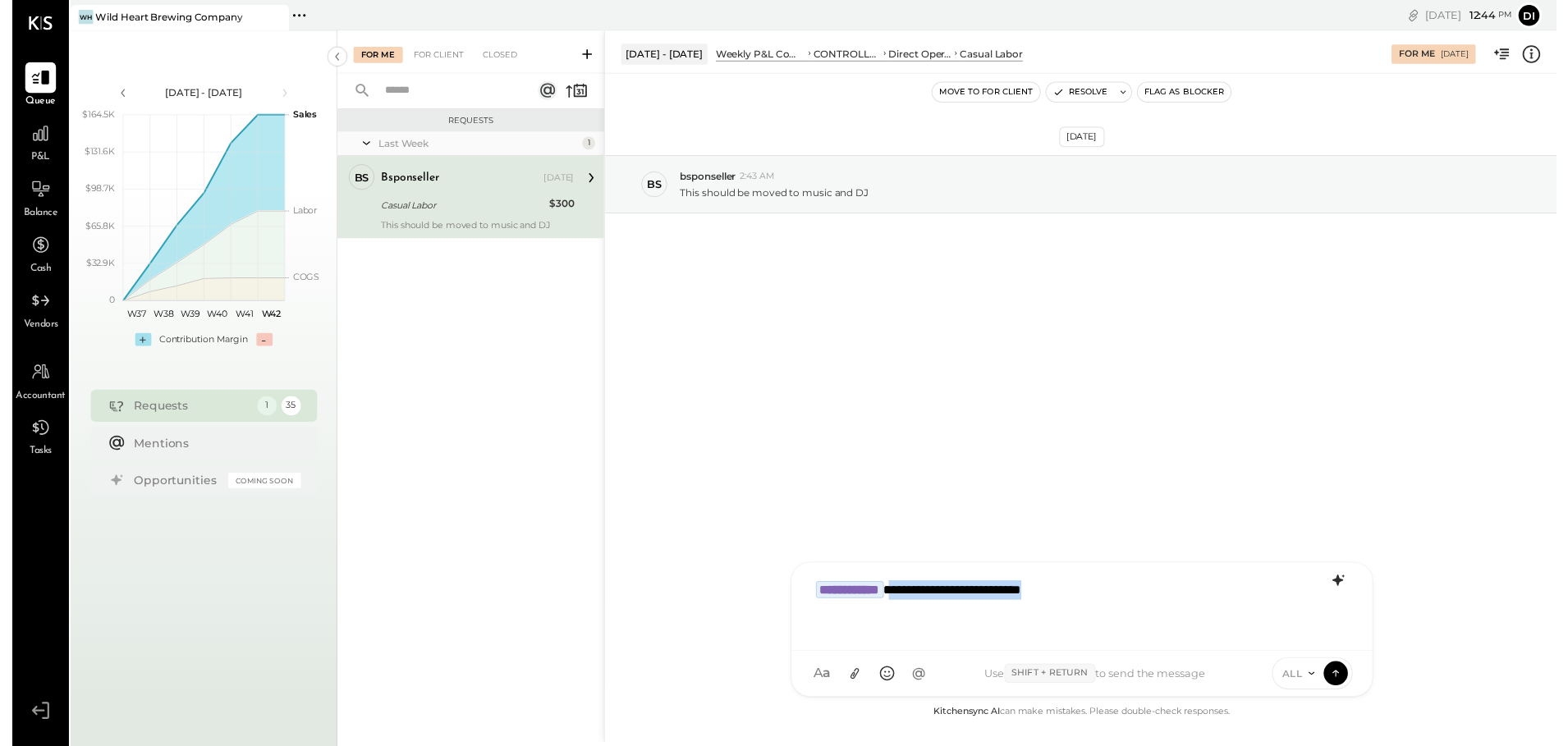
click at [923, 625] on div "**********" at bounding box center [1086, 613] width 557 height 66
drag, startPoint x: 1131, startPoint y: 597, endPoint x: 1052, endPoint y: 603, distance: 79.2
click at [1052, 603] on div "**********" at bounding box center [1086, 613] width 557 height 66
click at [1346, 688] on icon at bounding box center [1344, 683] width 15 height 17
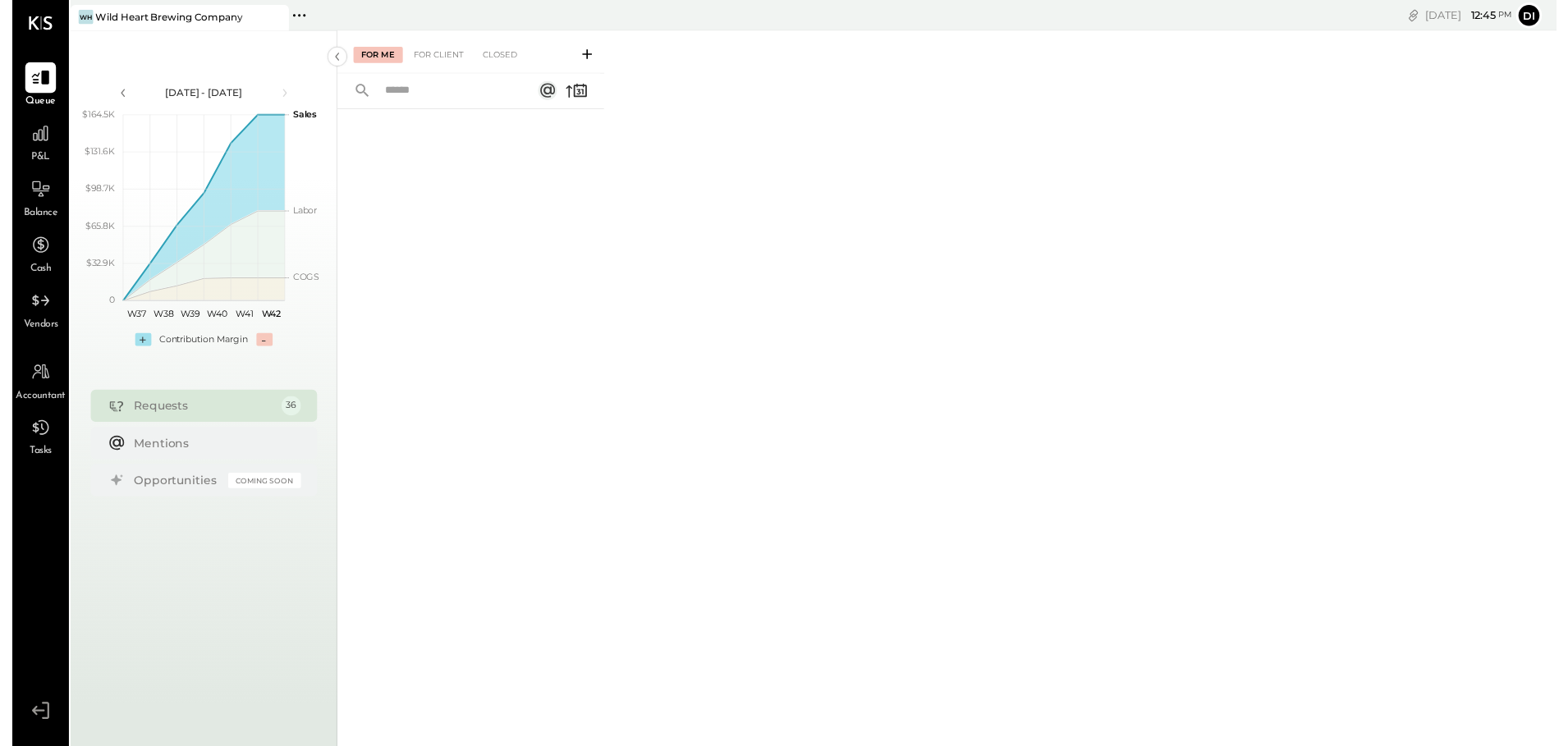
click at [1201, 286] on div "For Me For Client Closed" at bounding box center [950, 393] width 1239 height 722
click at [440, 59] on div "For Client" at bounding box center [433, 56] width 66 height 17
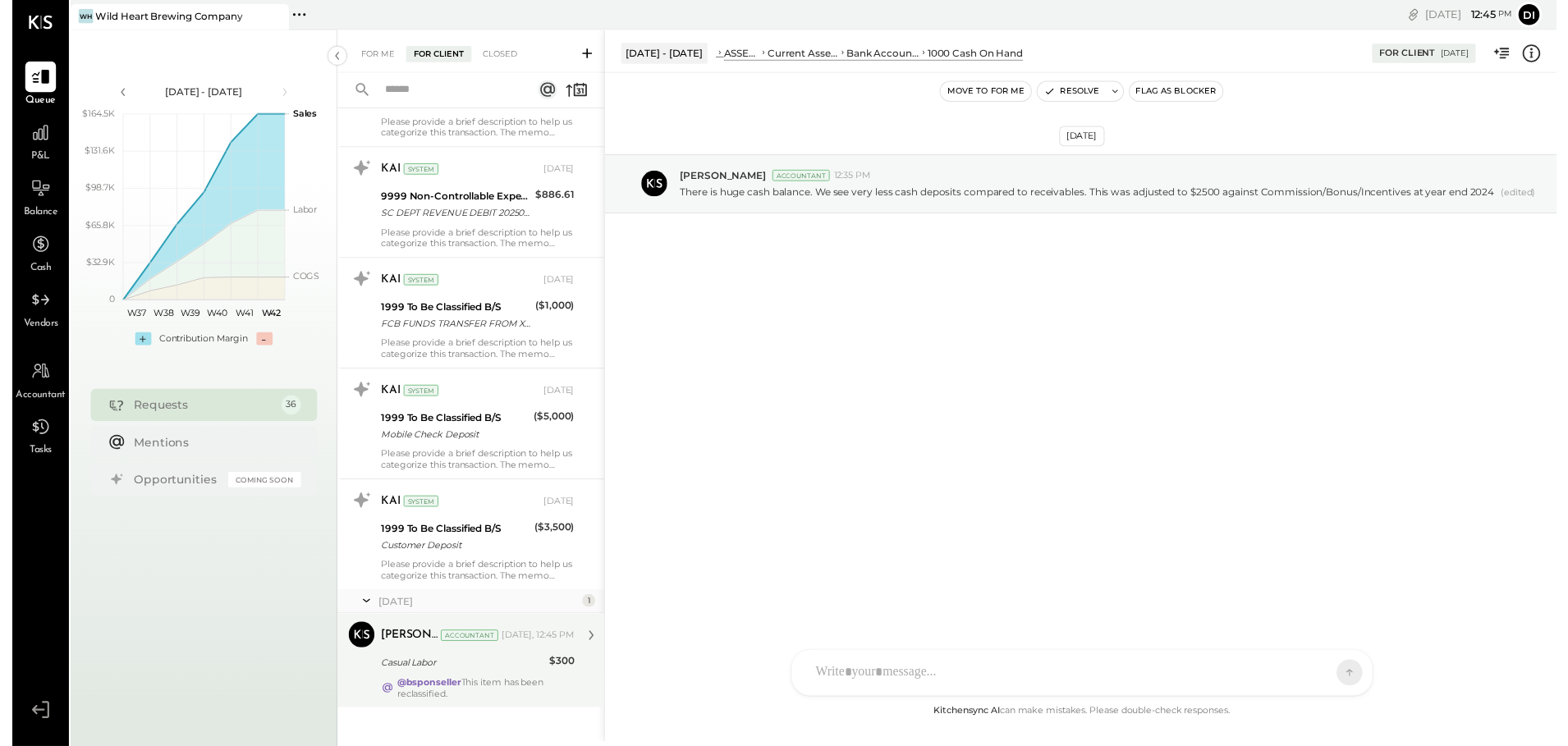
scroll to position [13, 0]
click at [501, 661] on div "[PERSON_NAME] Accountant [DATE], 12:45 PM Casual Labor $300 @bsponseller This i…" at bounding box center [472, 670] width 196 height 79
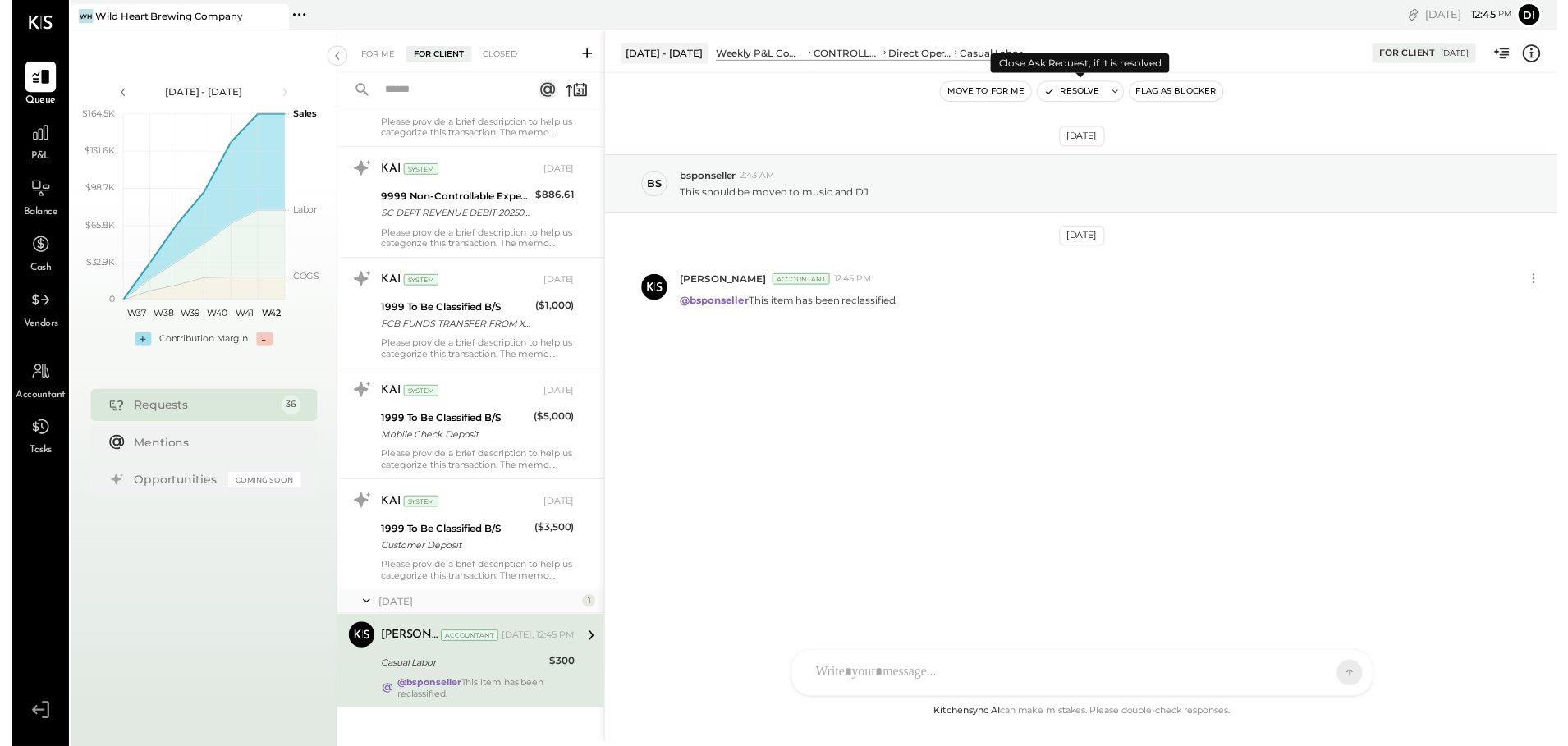
click at [1067, 83] on button "Resolve" at bounding box center [1075, 93] width 69 height 20
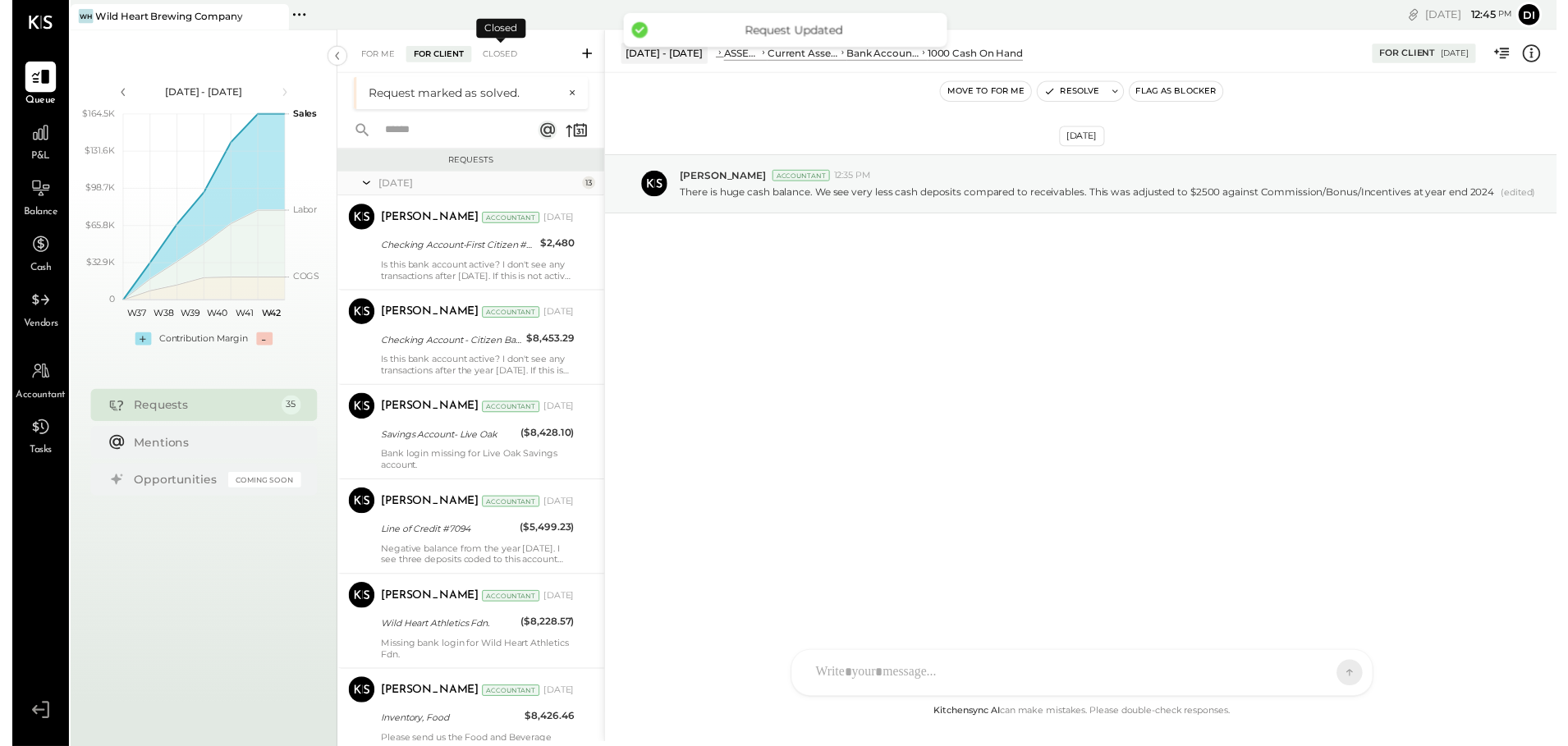
click at [515, 46] on div "Closed" at bounding box center [495, 55] width 51 height 17
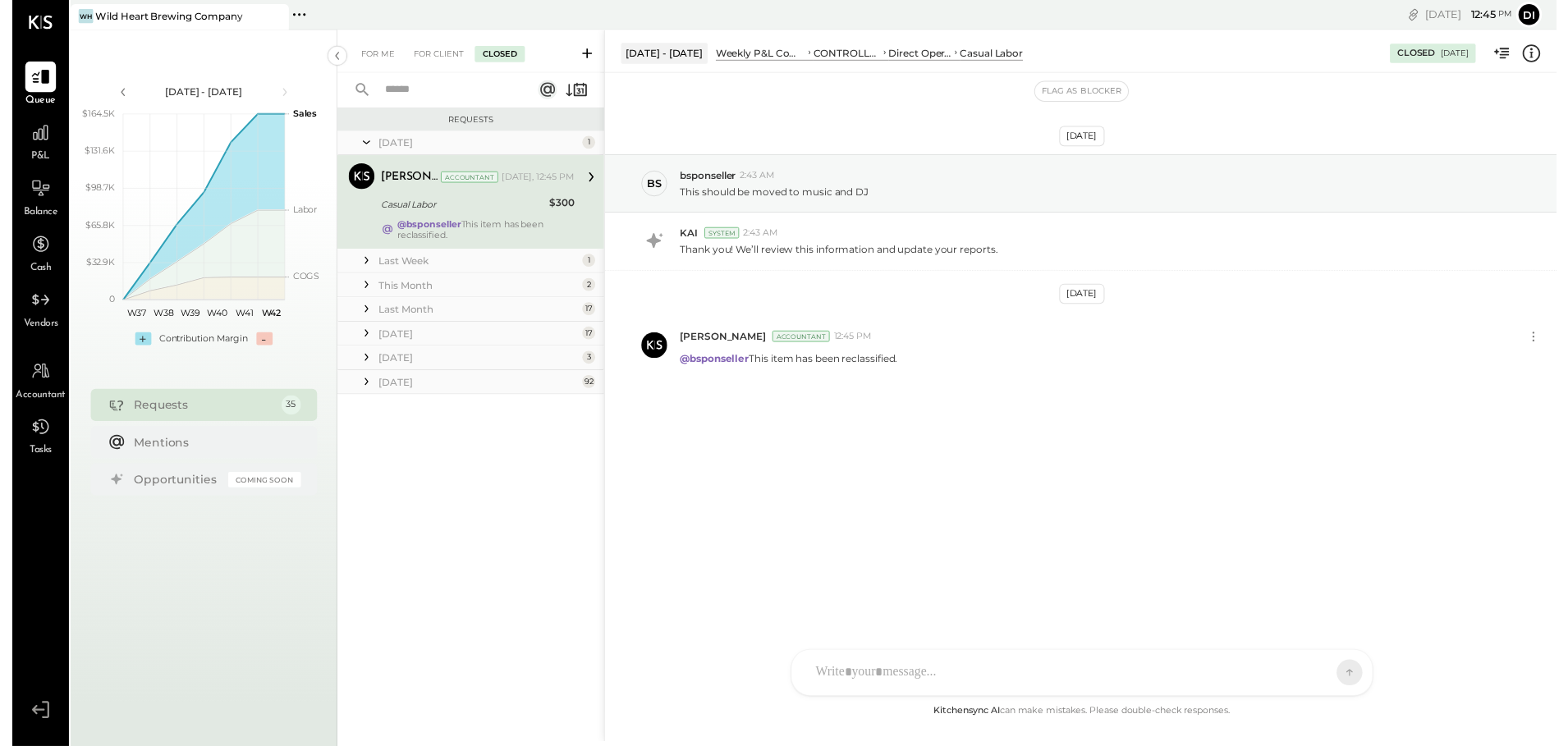
scroll to position [13, 0]
click at [1048, 514] on div "[DATE] bs bsponseller 2:43 AM This should be moved to music and DJ [PERSON_NAME…" at bounding box center [1086, 393] width 968 height 637
